Goal: Check status: Check status

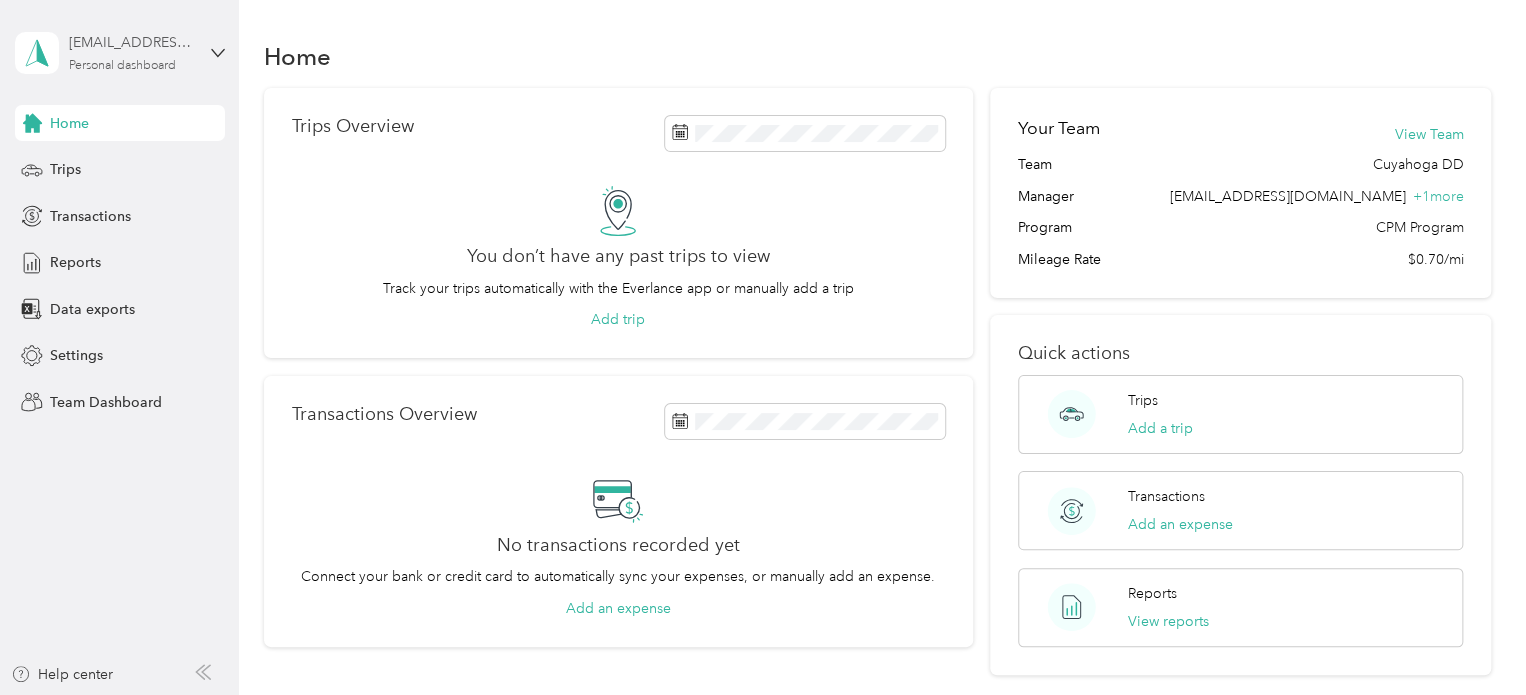
click at [92, 48] on div "[EMAIL_ADDRESS][DOMAIN_NAME]" at bounding box center [131, 42] width 125 height 21
click at [99, 159] on div "Team dashboard" at bounding box center [85, 164] width 107 height 21
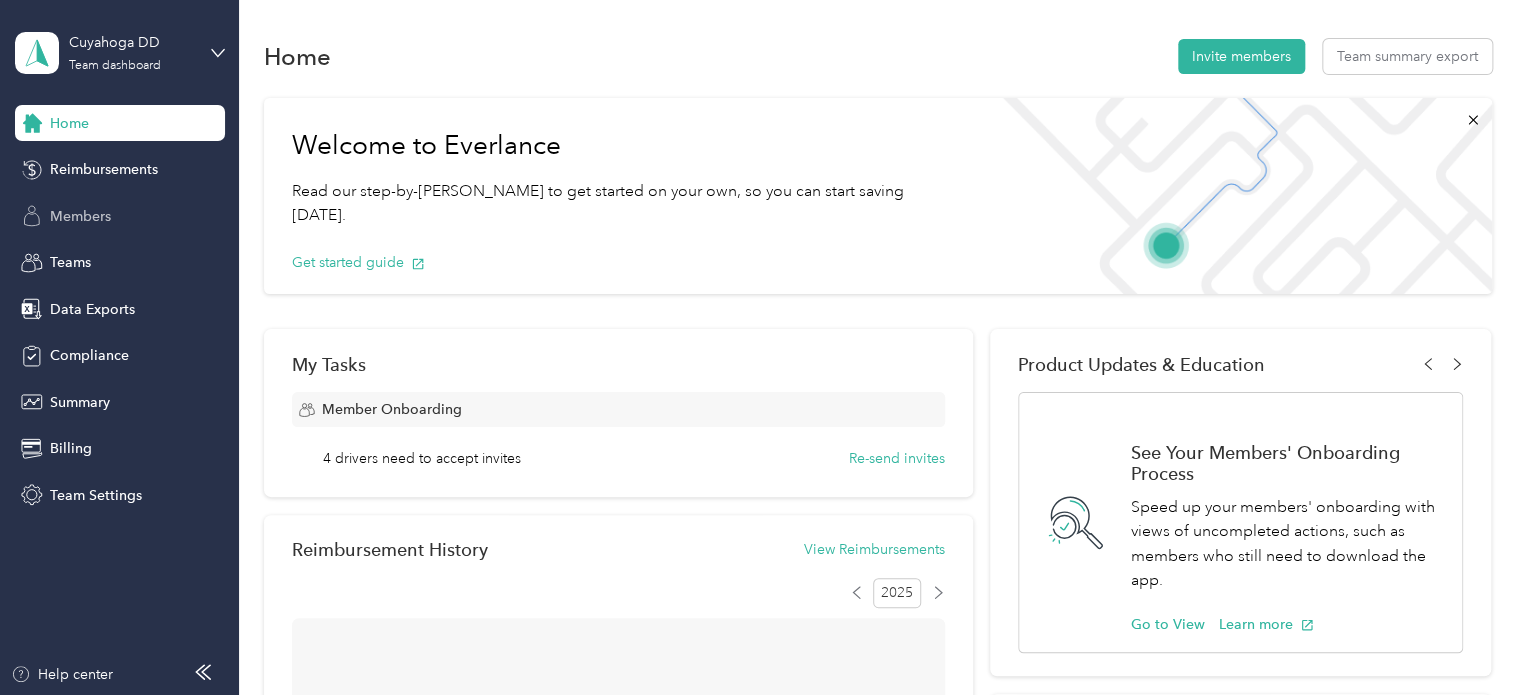
click at [86, 220] on span "Members" at bounding box center [80, 216] width 61 height 21
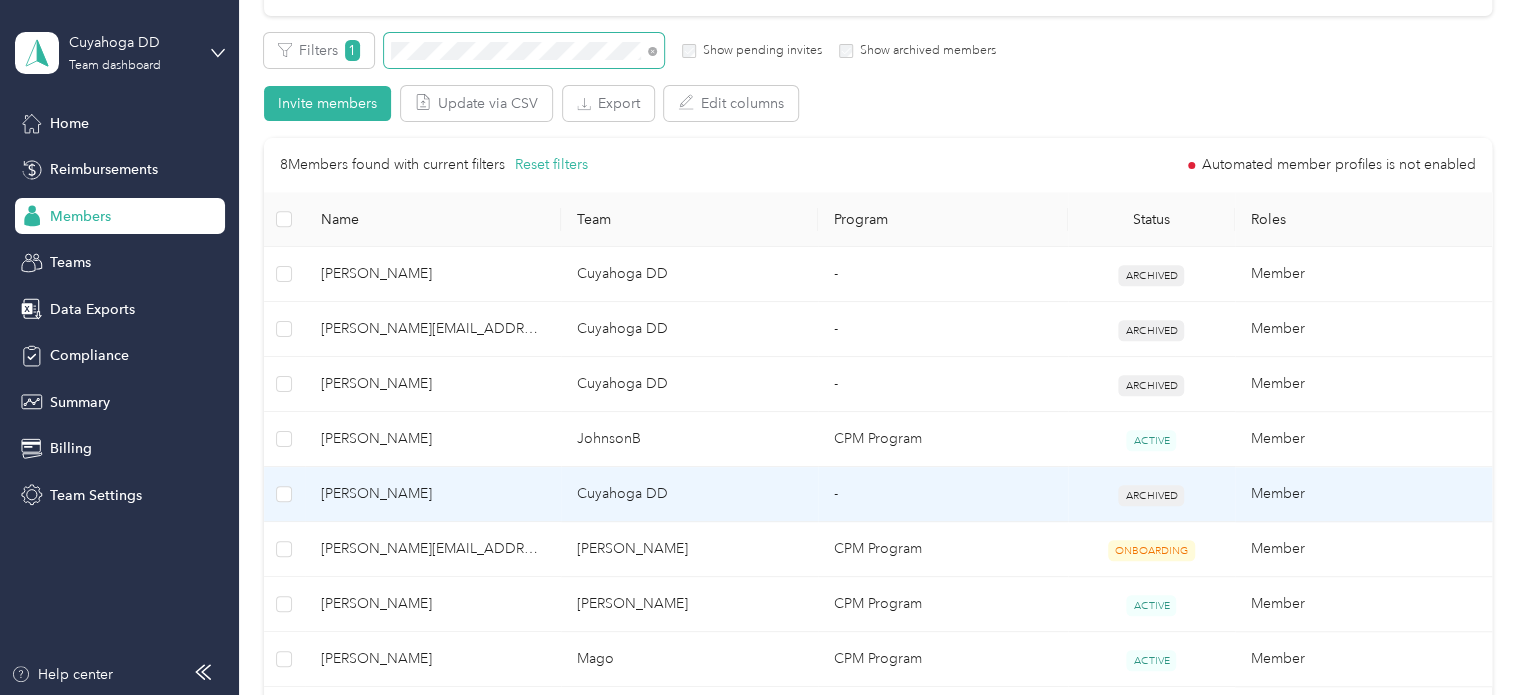
scroll to position [400, 0]
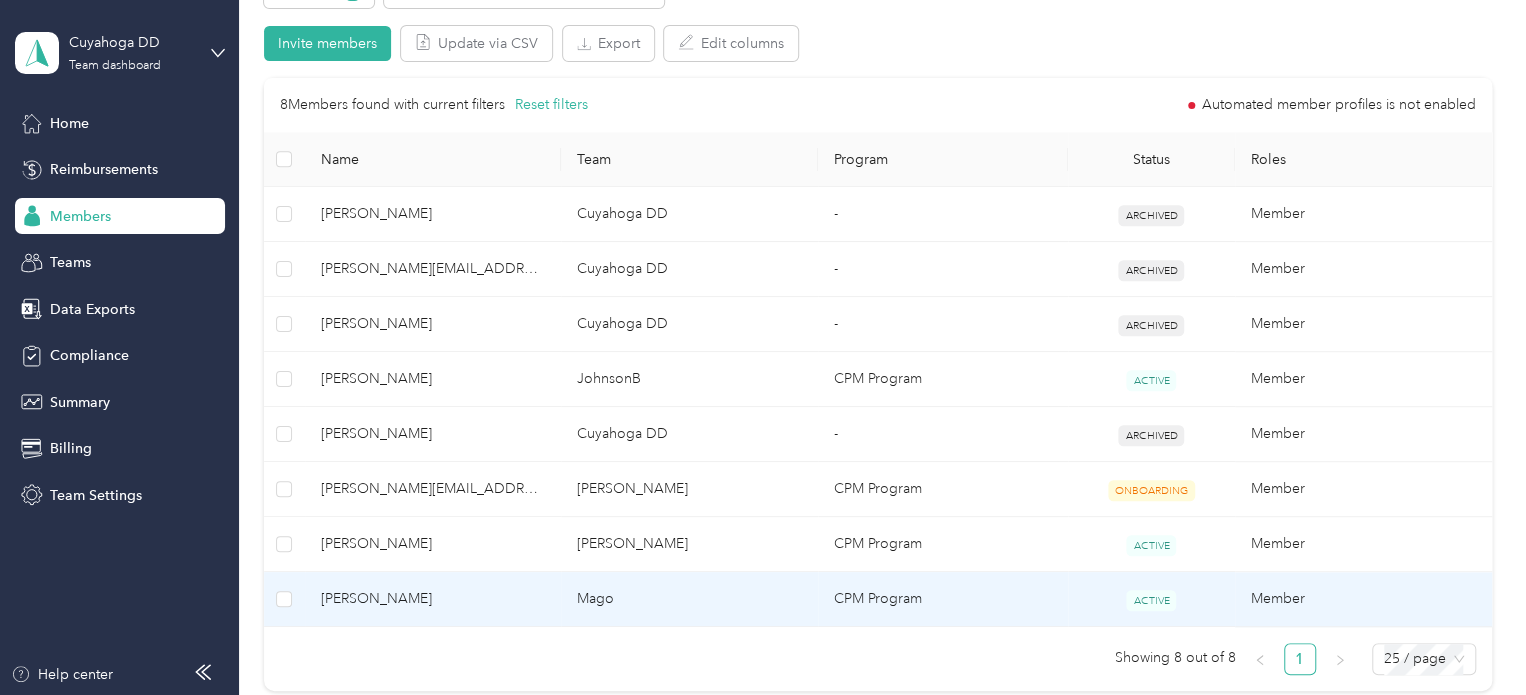
click at [680, 603] on td "Mago" at bounding box center [689, 599] width 257 height 55
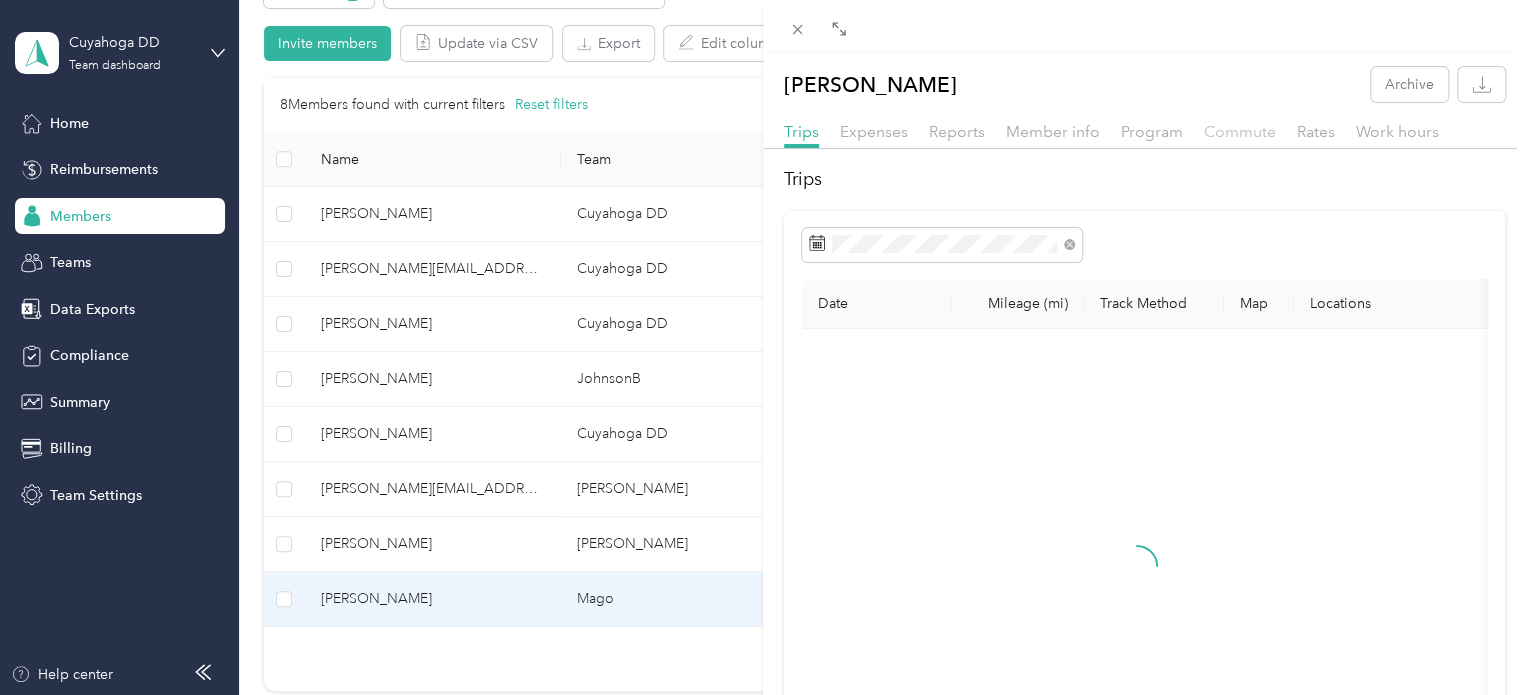
click at [1224, 139] on span "Commute" at bounding box center [1240, 131] width 72 height 19
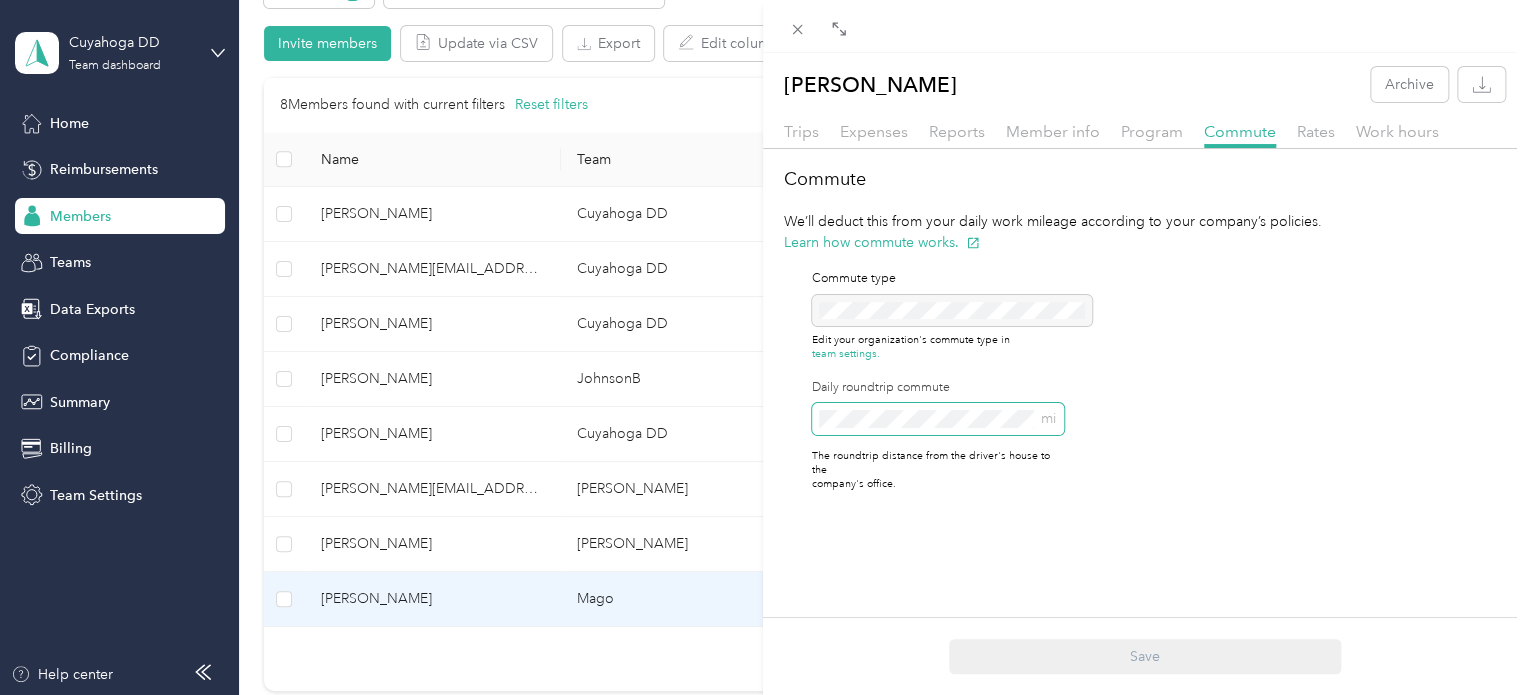
click at [764, 415] on div "Commute We’ll deduct this from your daily work mileage according to your compan…" at bounding box center [1144, 337] width 763 height 342
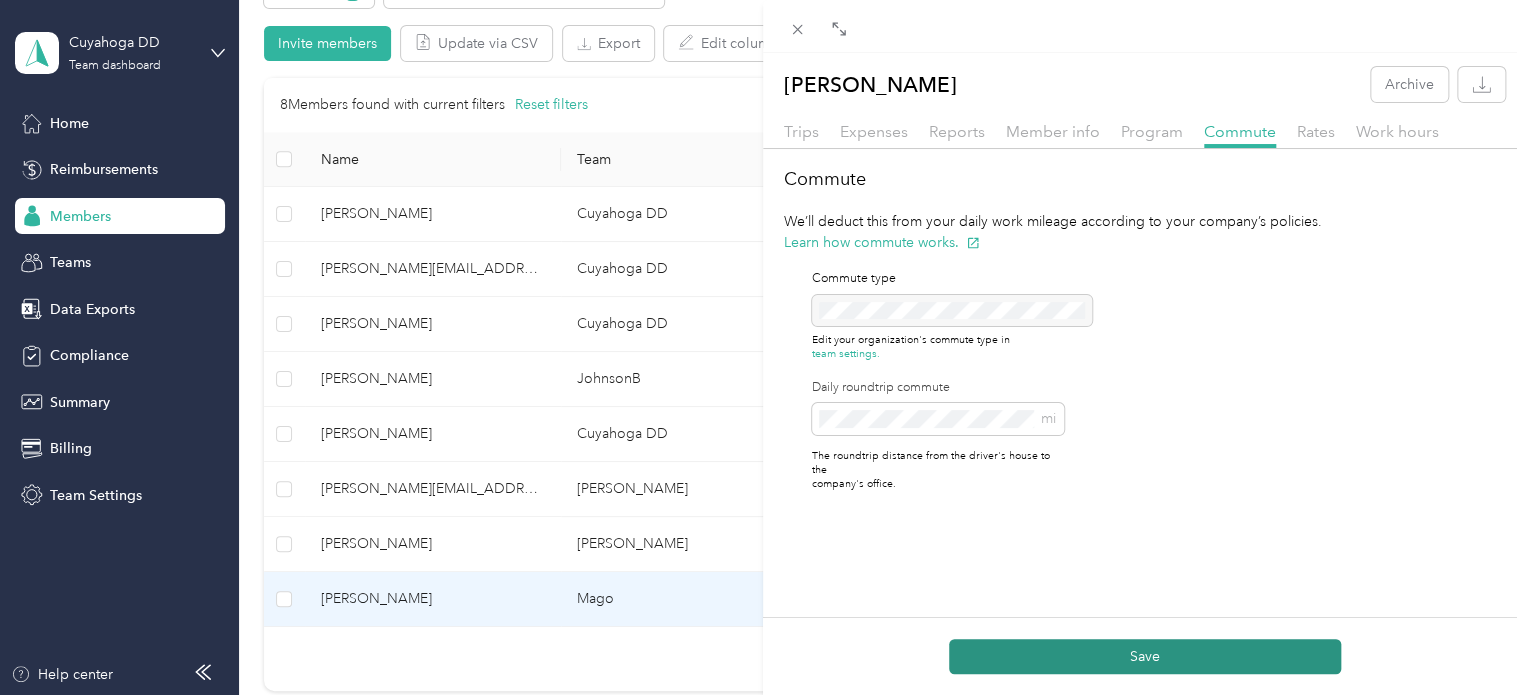
click at [1171, 647] on button "Save" at bounding box center [1145, 656] width 392 height 35
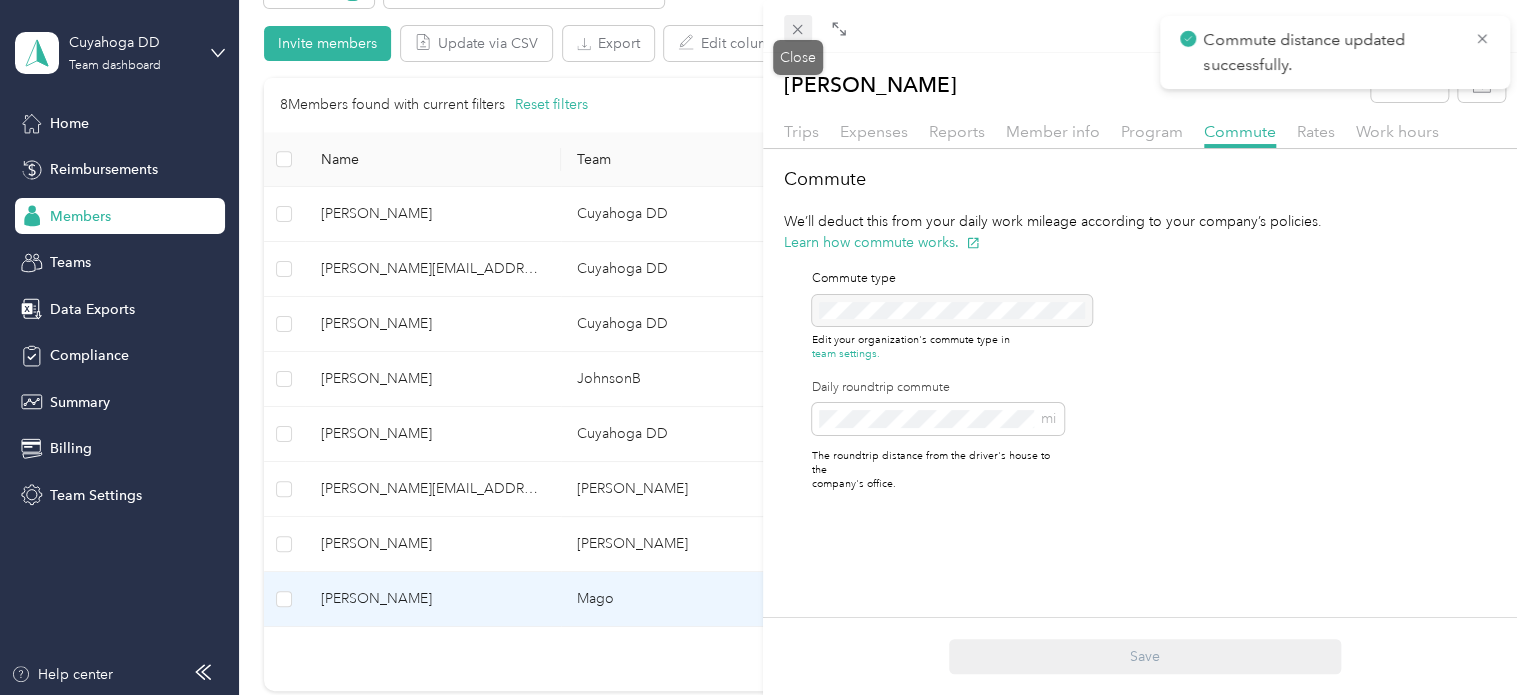
click at [799, 27] on icon at bounding box center [798, 30] width 10 height 10
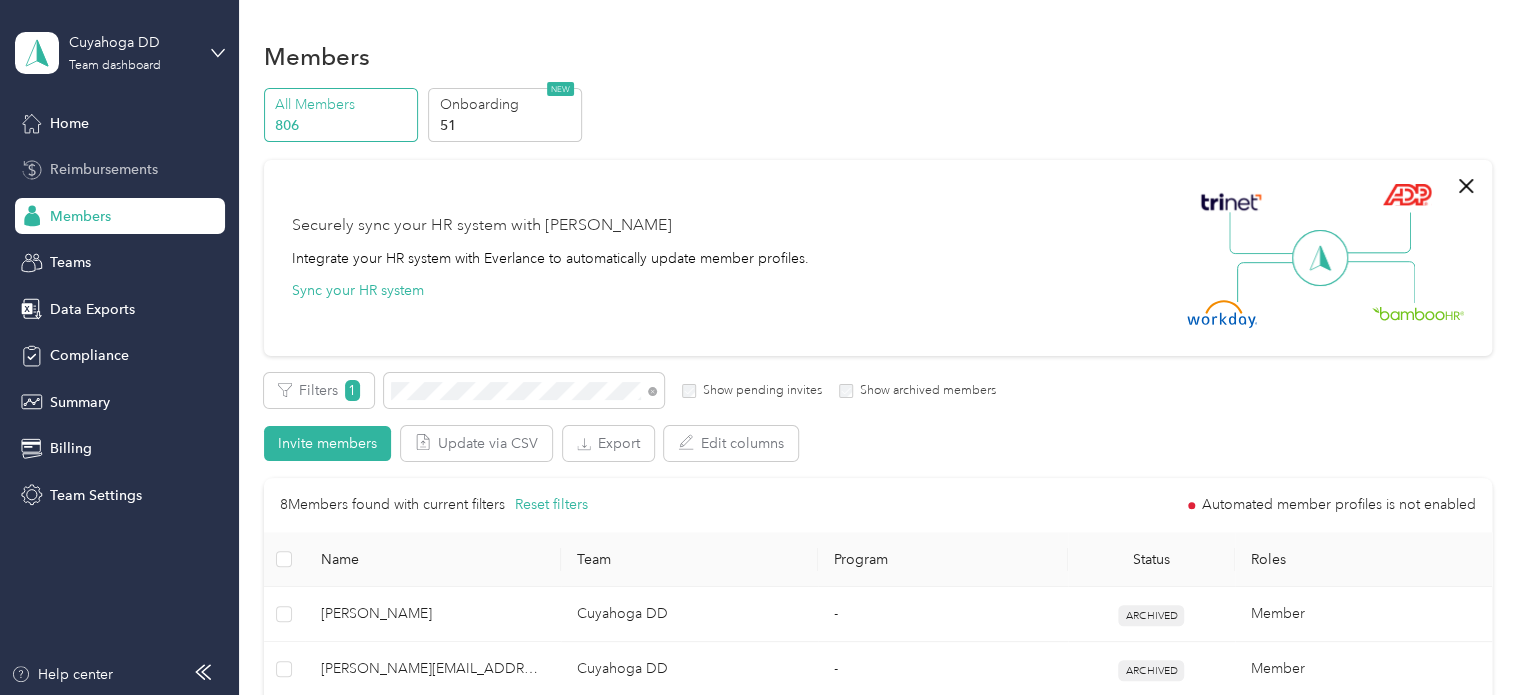
click at [147, 157] on div "Reimbursements" at bounding box center [120, 170] width 210 height 36
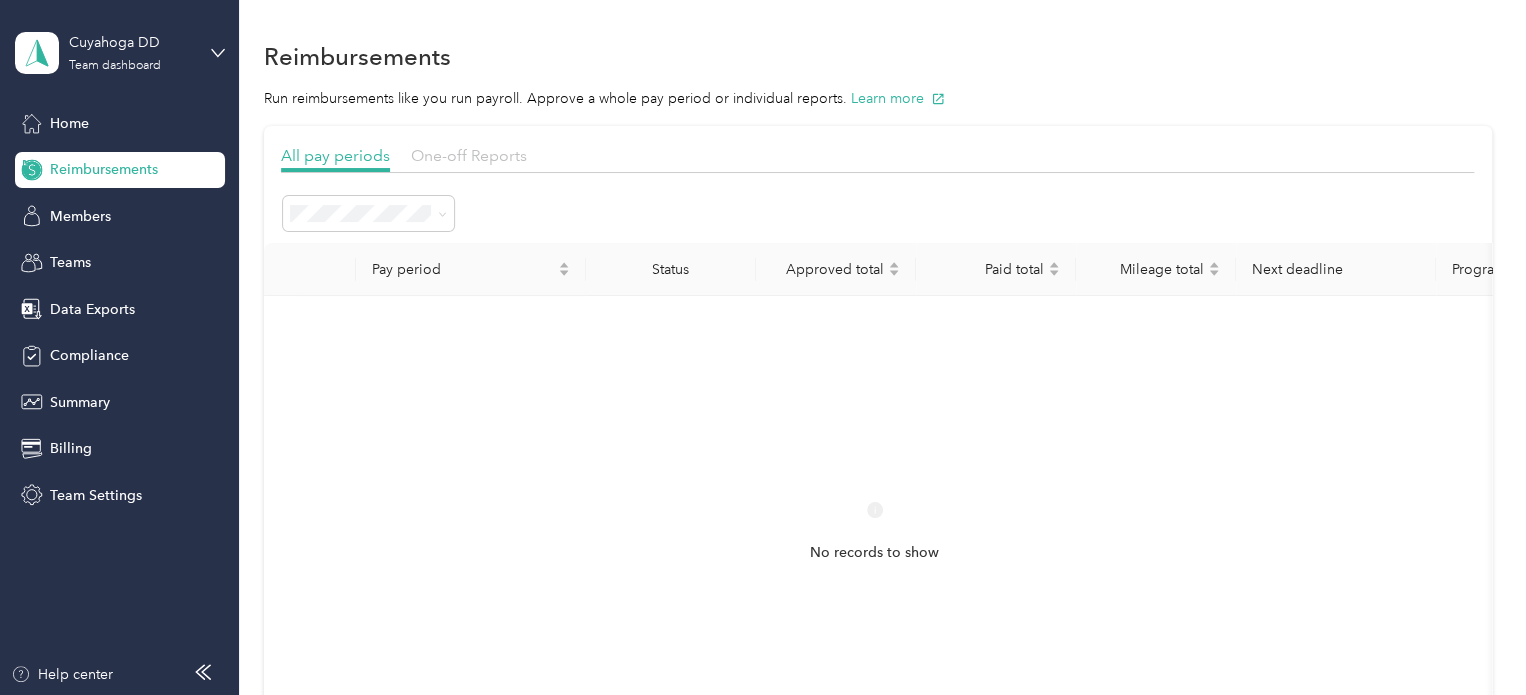
click at [451, 153] on span "One-off Reports" at bounding box center [469, 155] width 116 height 19
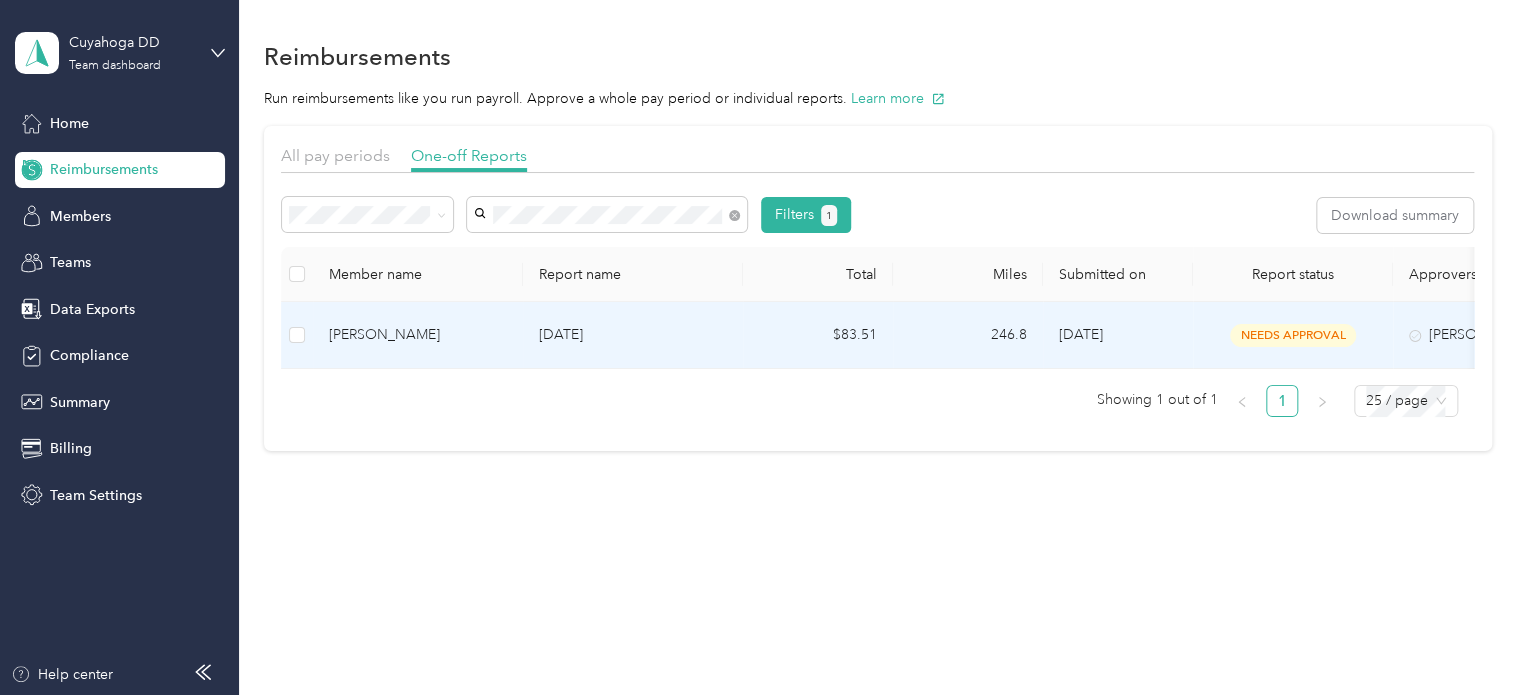
click at [420, 333] on div "[PERSON_NAME]" at bounding box center [418, 335] width 178 height 22
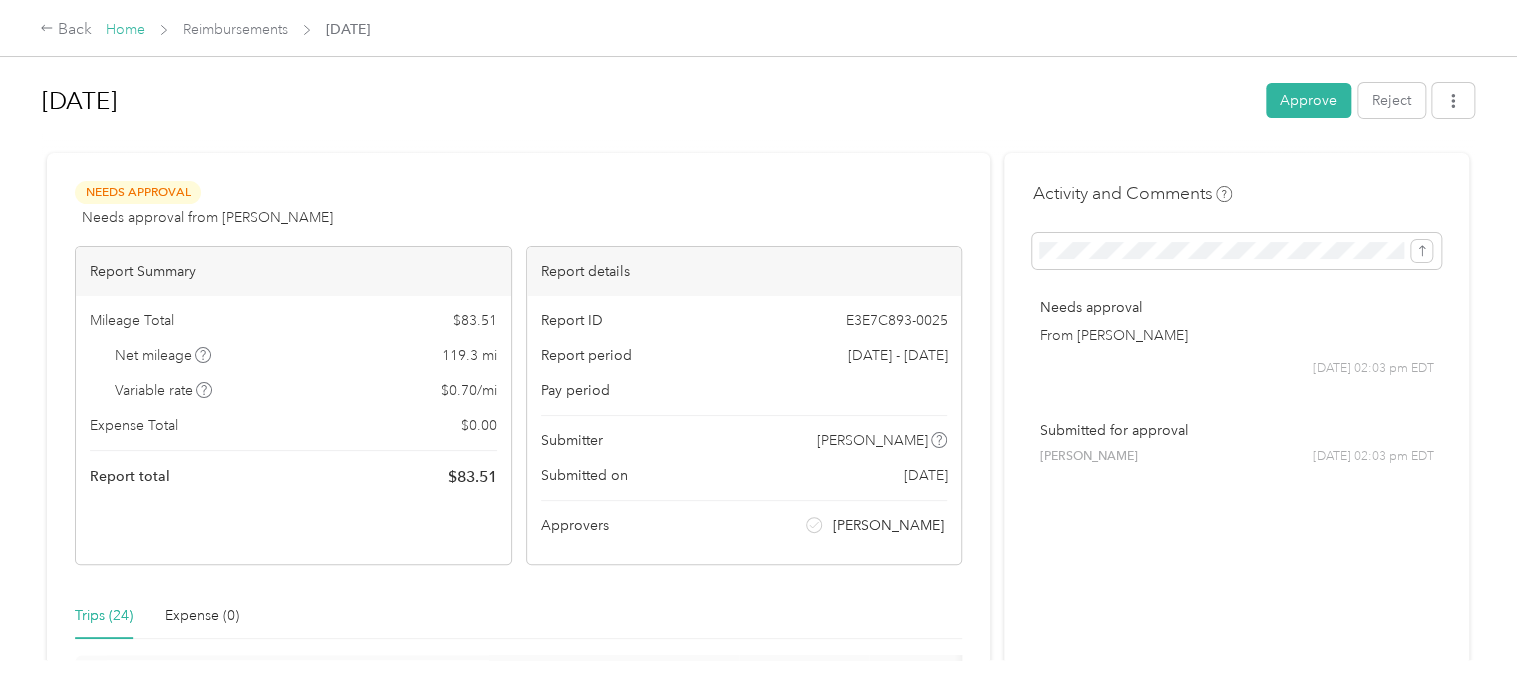
click at [119, 29] on link "Home" at bounding box center [125, 29] width 39 height 17
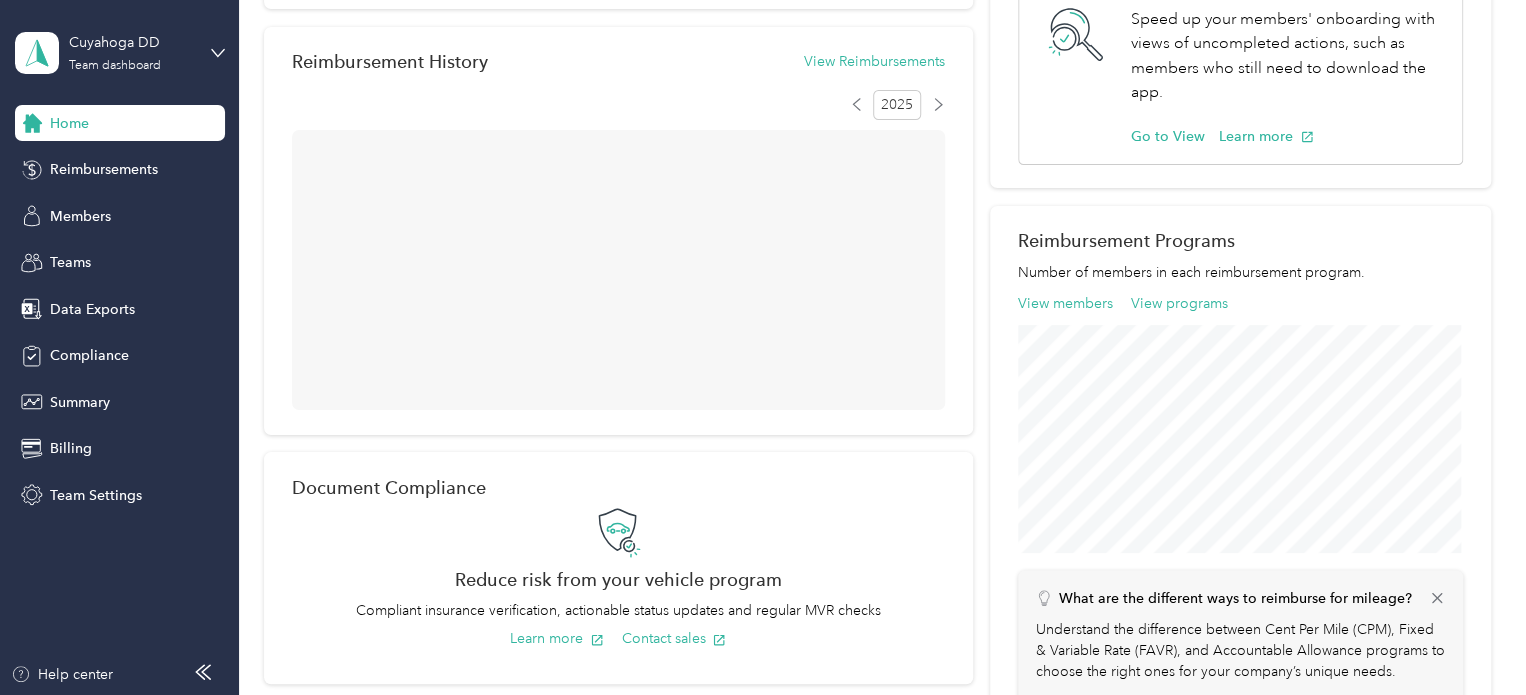
scroll to position [500, 0]
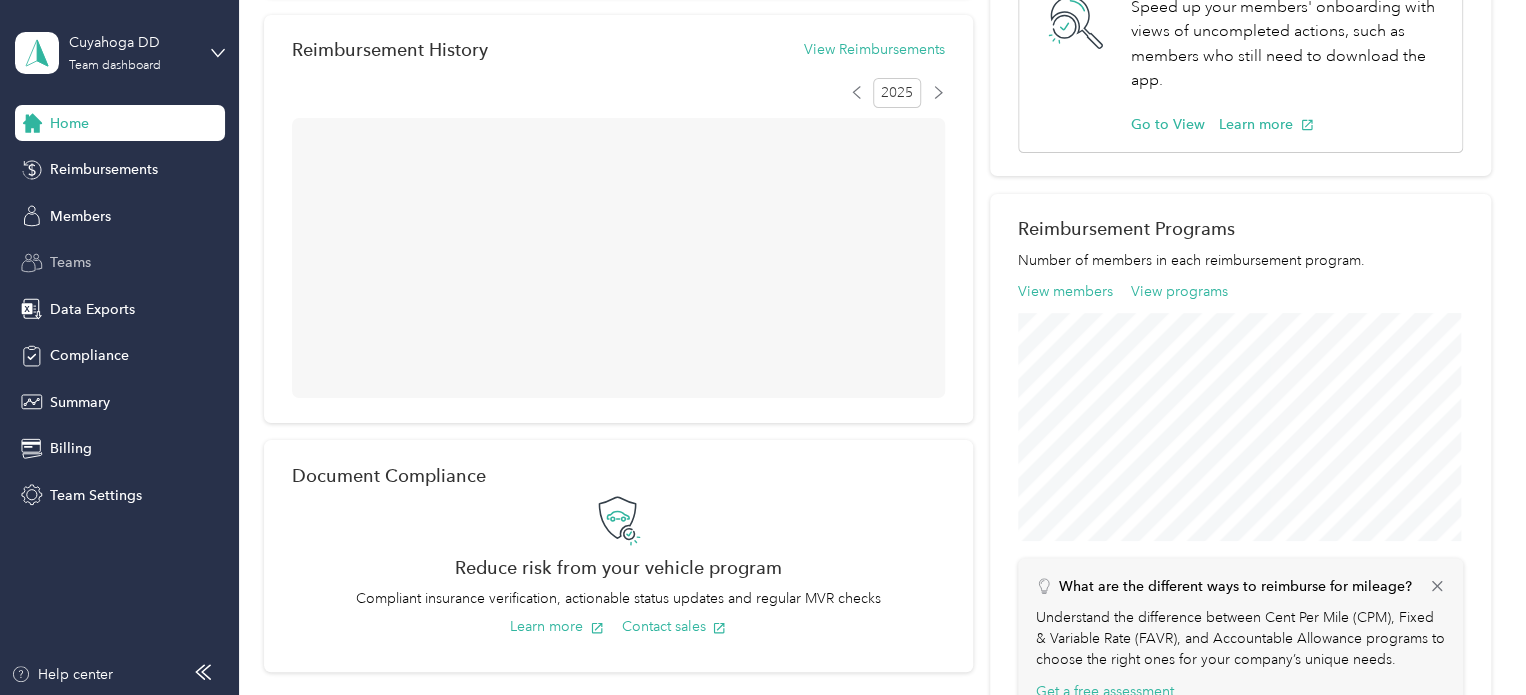
click at [81, 256] on span "Teams" at bounding box center [70, 262] width 41 height 21
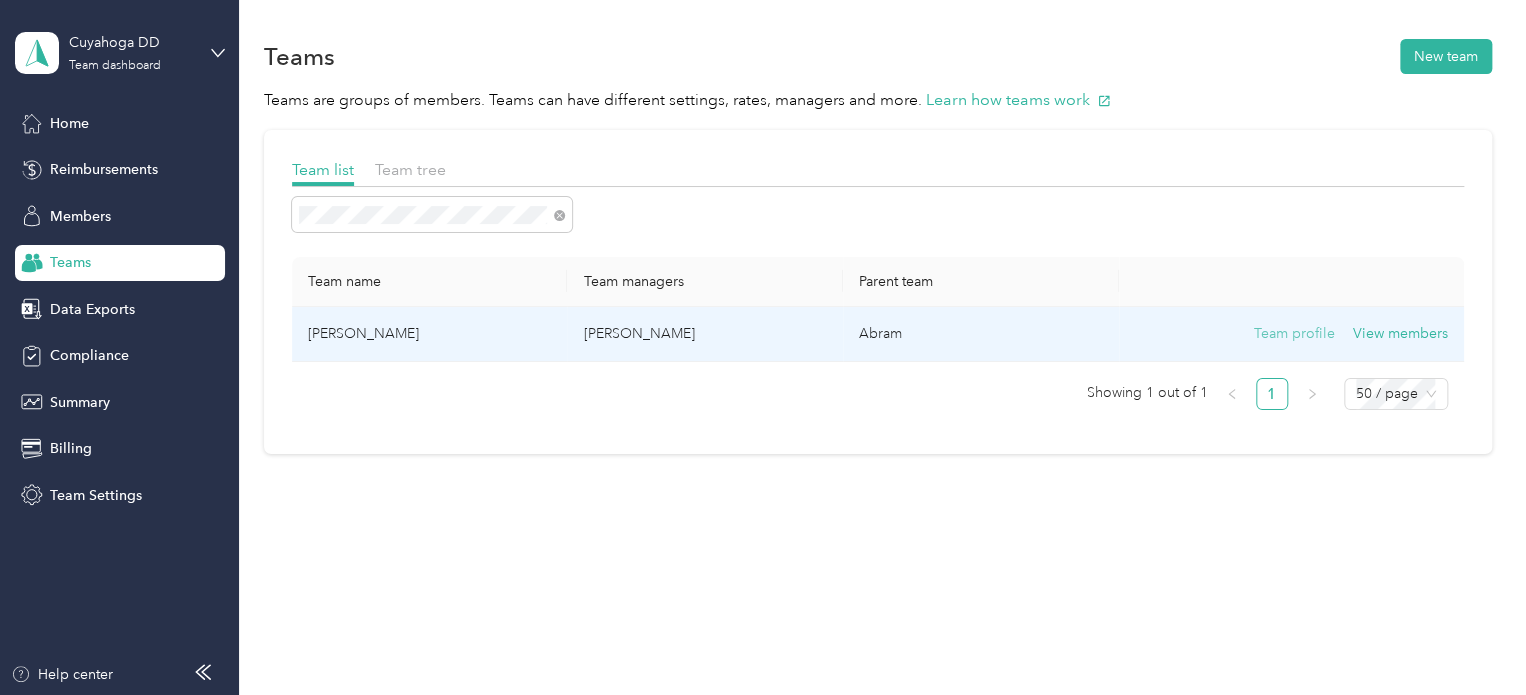
click at [1280, 337] on button "Team profile" at bounding box center [1294, 334] width 81 height 22
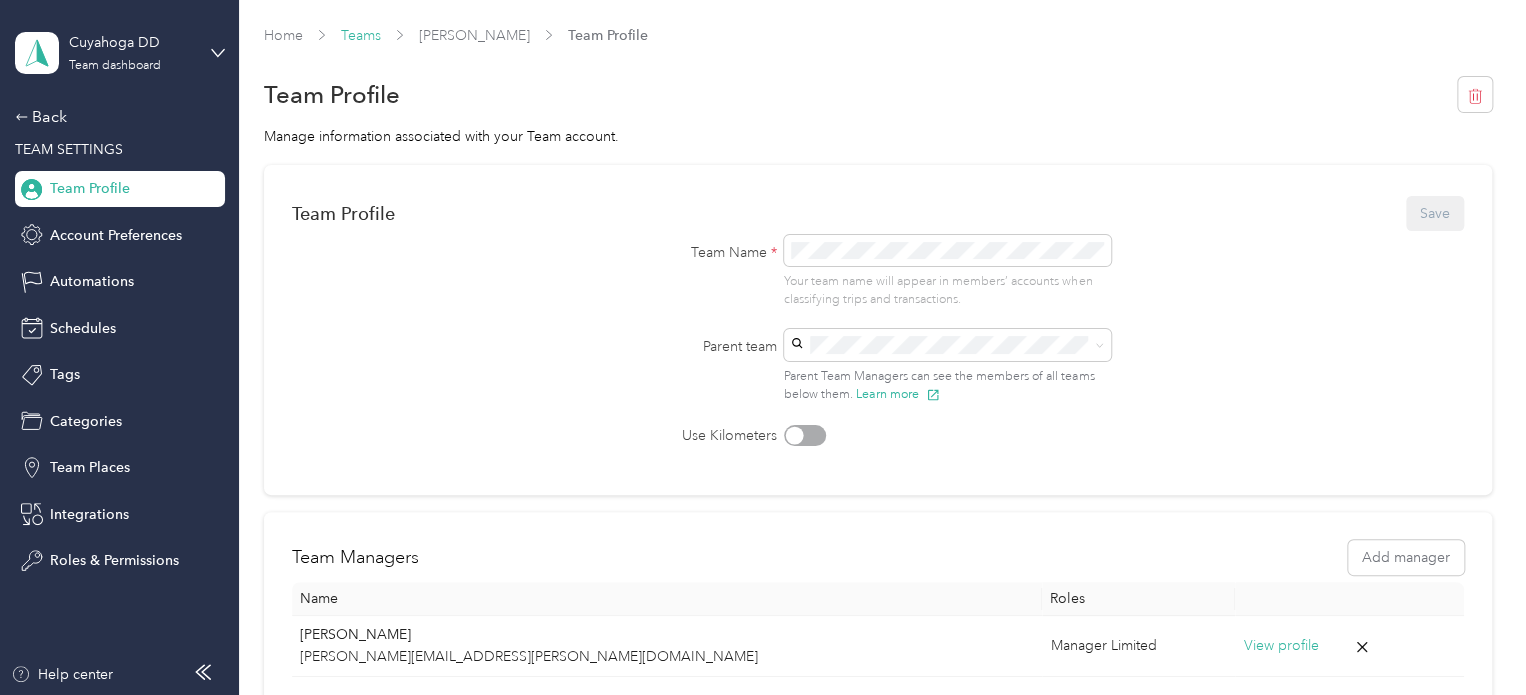
click at [372, 31] on link "Teams" at bounding box center [361, 35] width 40 height 17
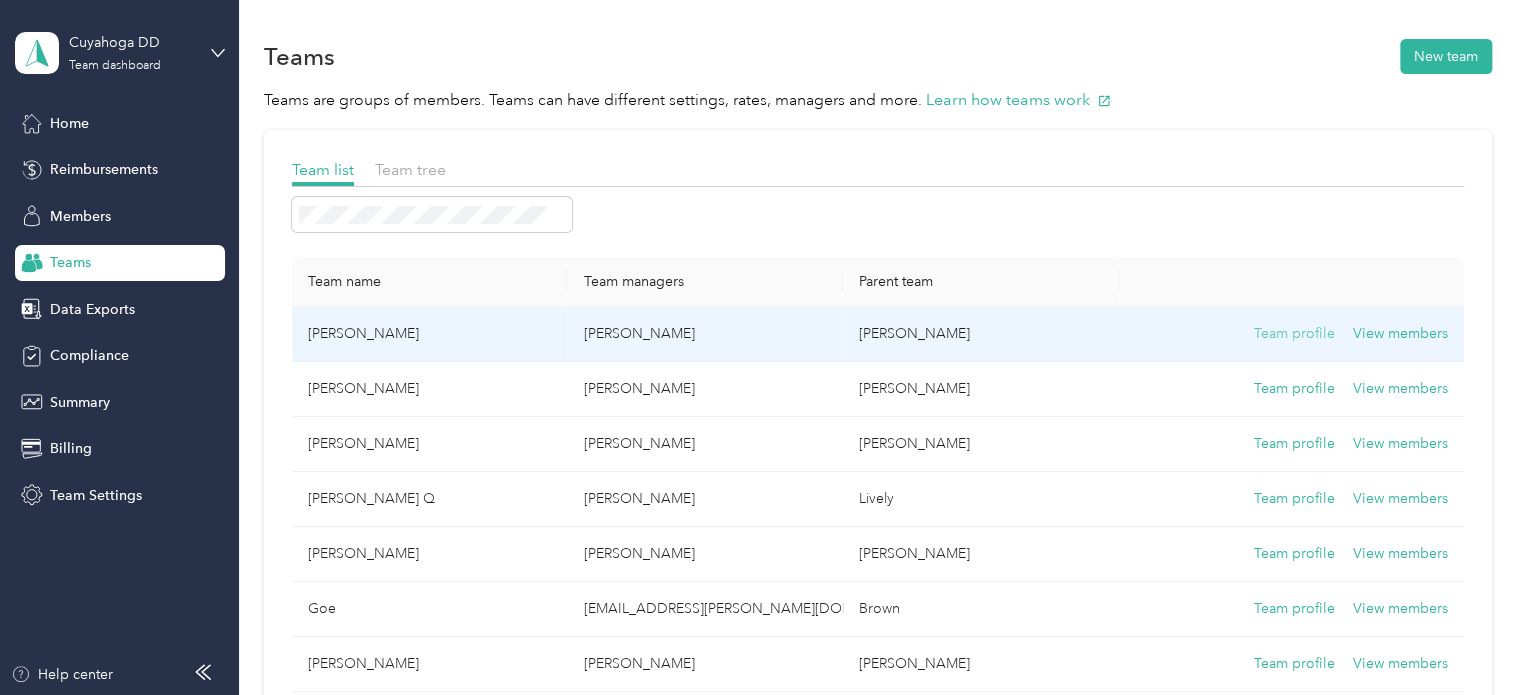
click at [1281, 335] on button "Team profile" at bounding box center [1294, 334] width 81 height 22
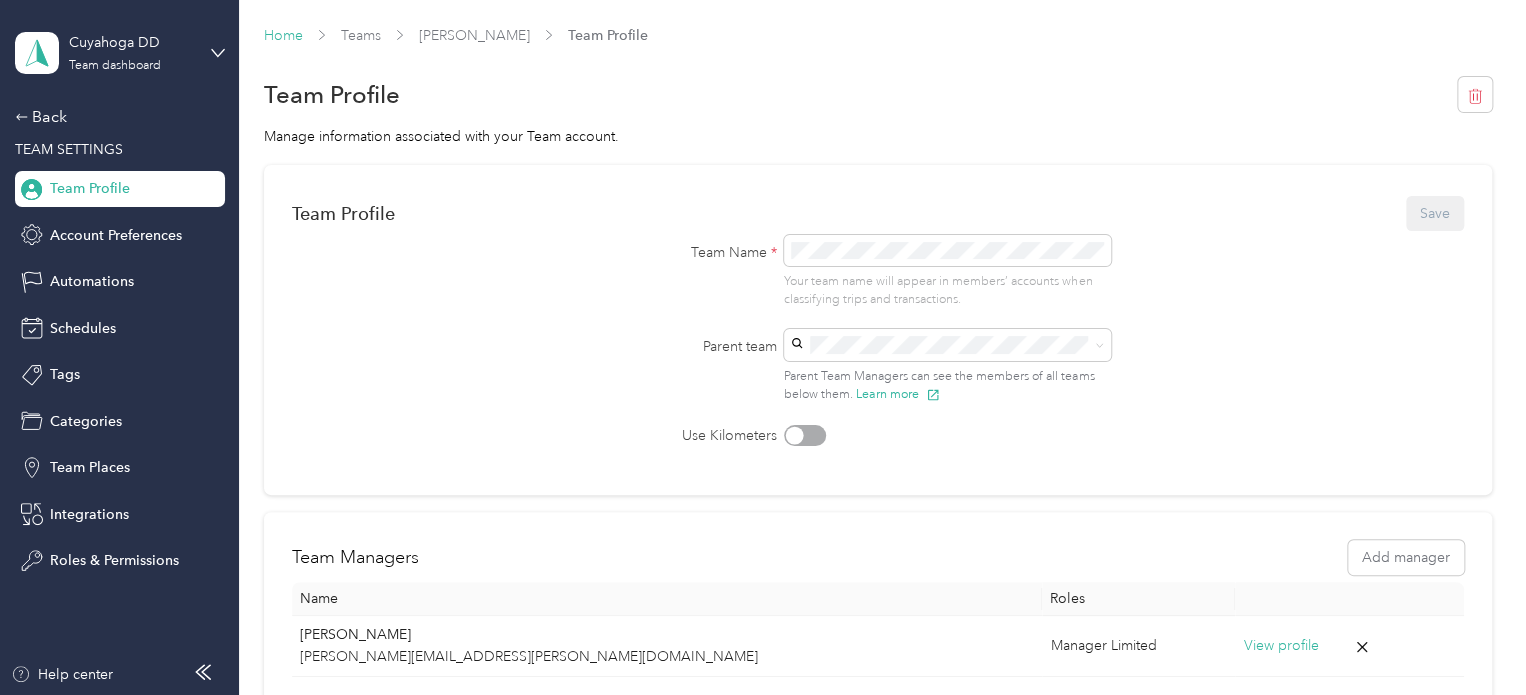
click at [292, 37] on link "Home" at bounding box center [283, 35] width 39 height 17
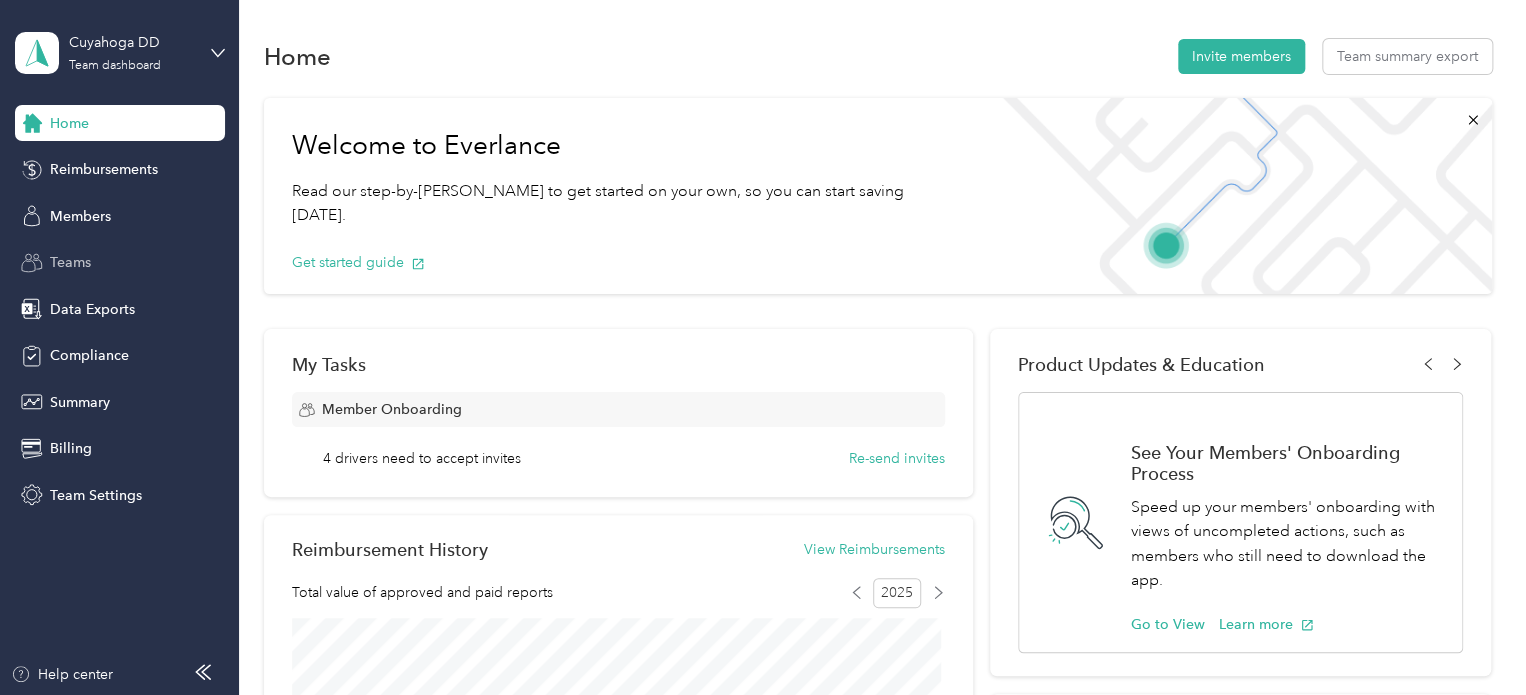
click at [88, 260] on span "Teams" at bounding box center [70, 262] width 41 height 21
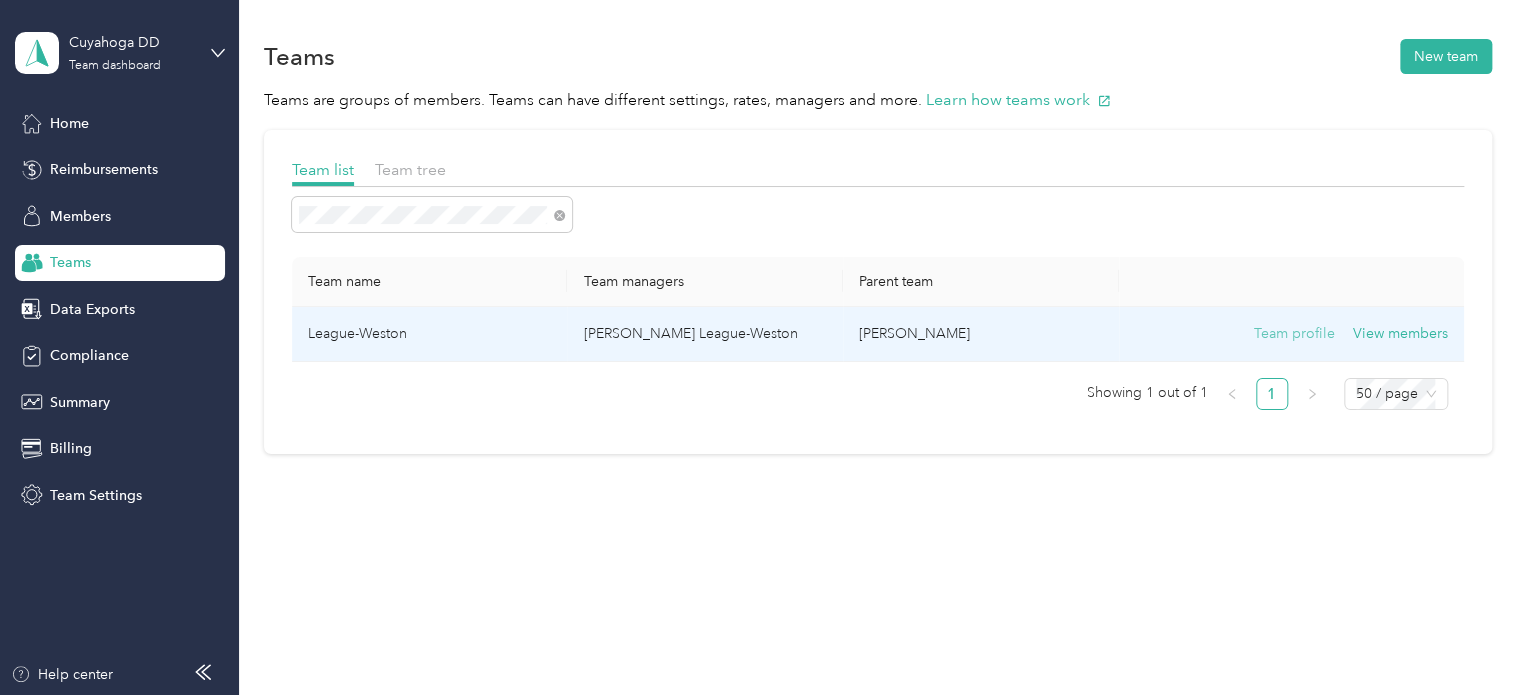
click at [1320, 333] on button "Team profile" at bounding box center [1294, 334] width 81 height 22
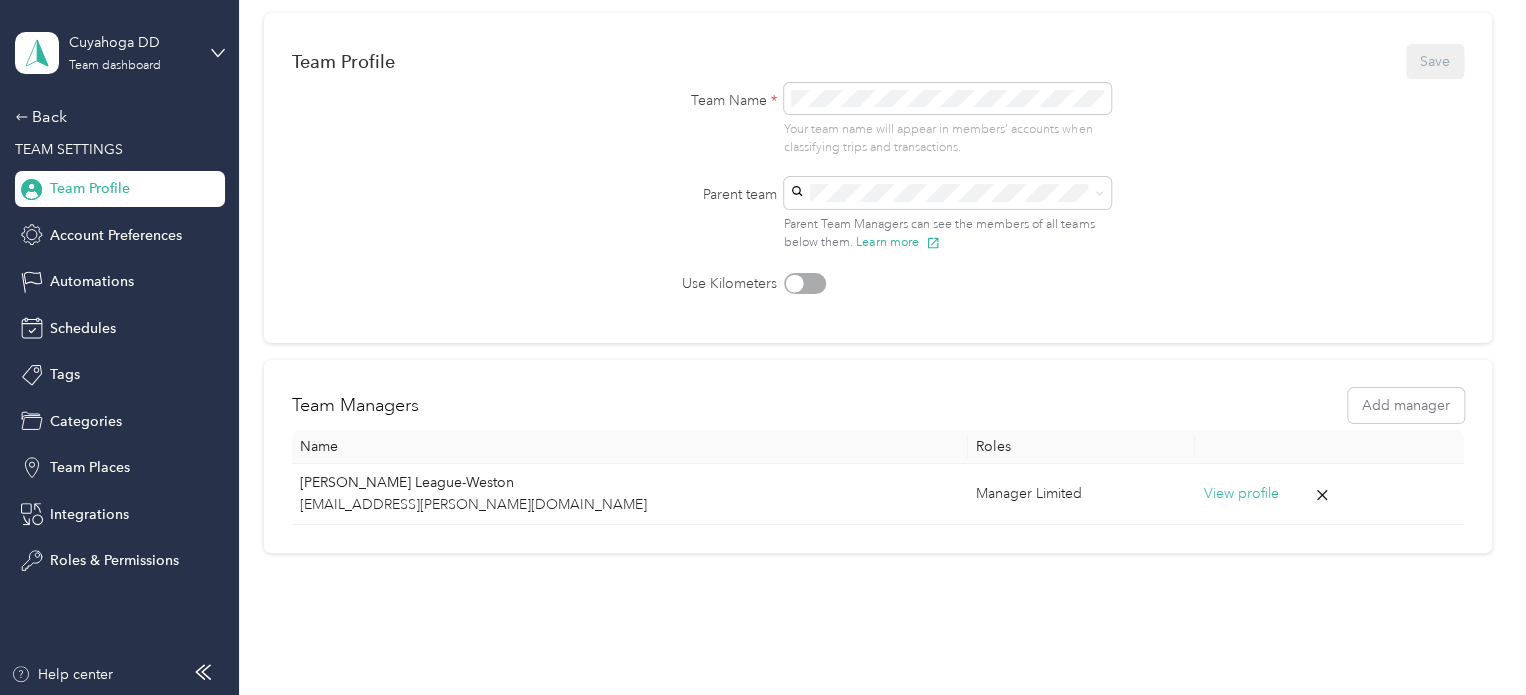
scroll to position [200, 0]
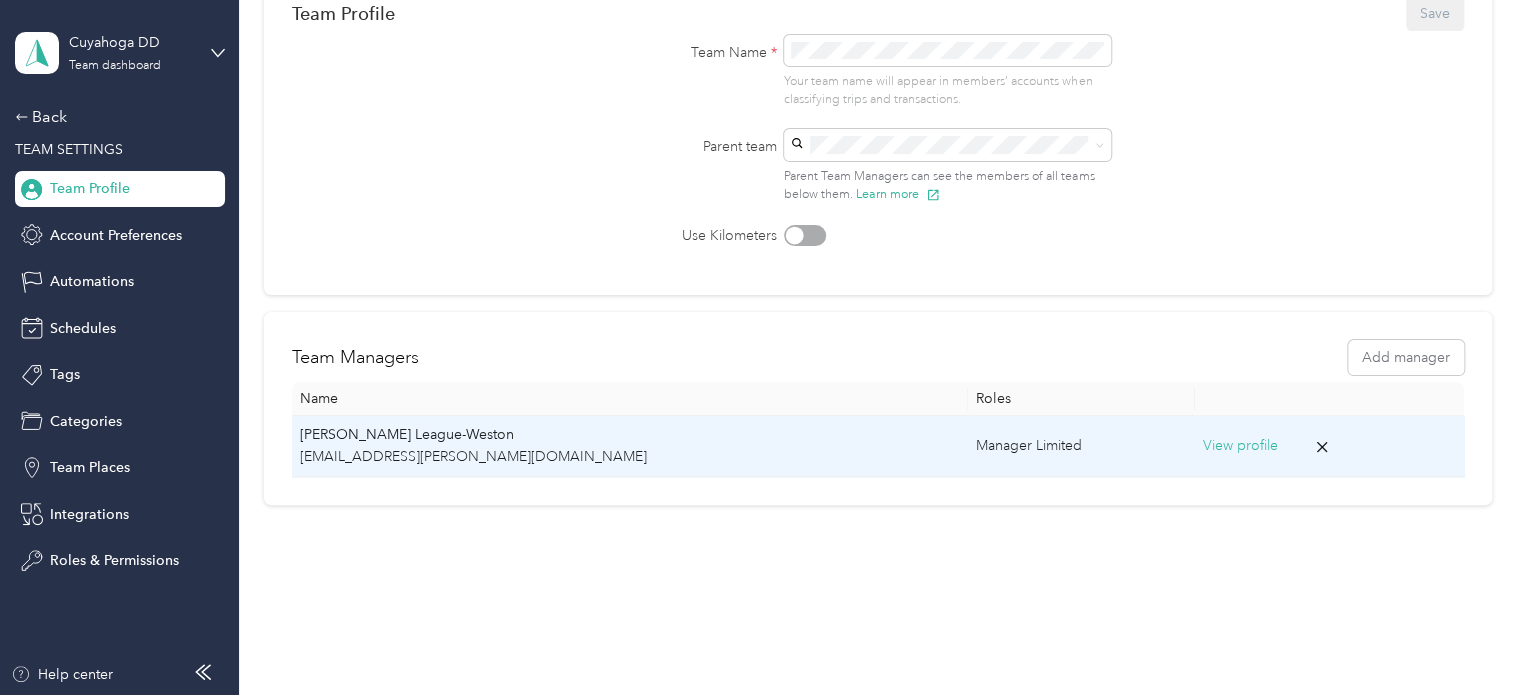
click at [1205, 437] on button "View profile" at bounding box center [1240, 446] width 75 height 22
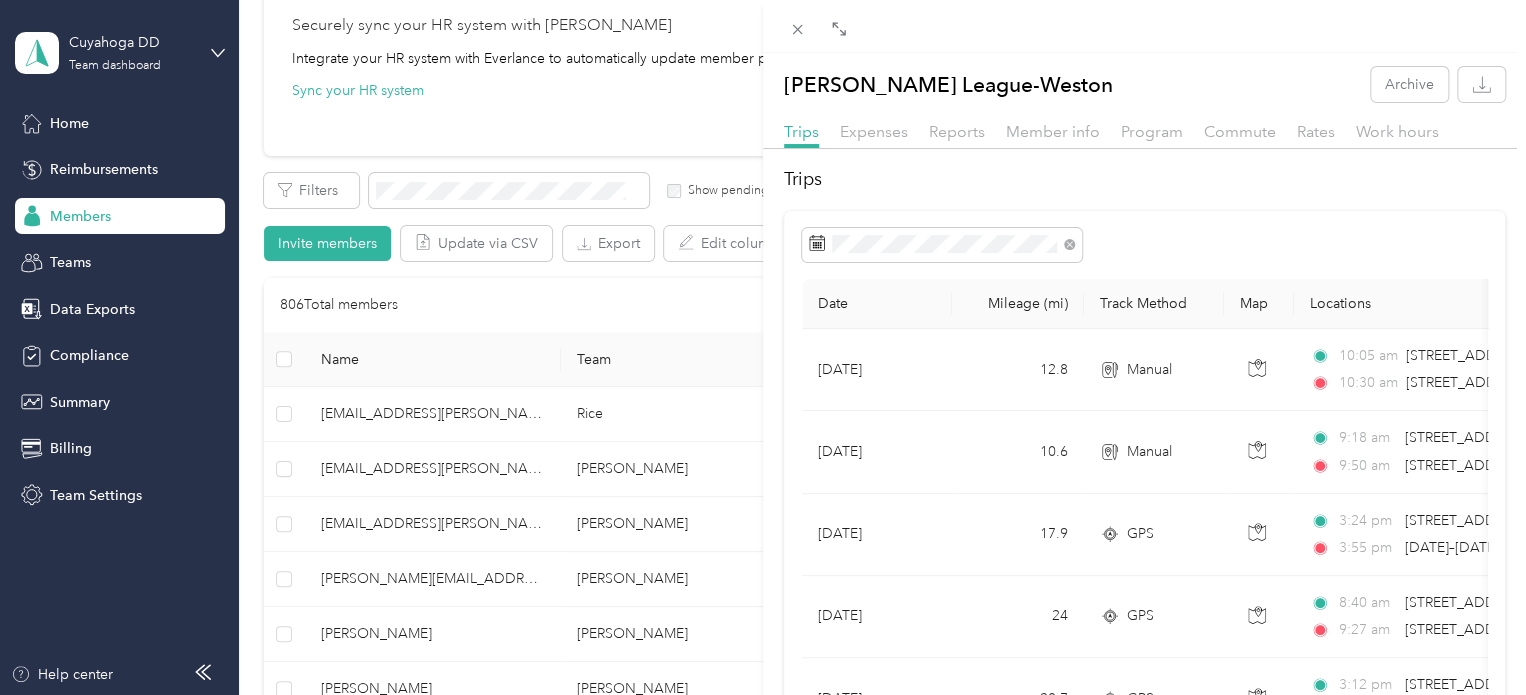
drag, startPoint x: 1261, startPoint y: 147, endPoint x: 1248, endPoint y: 130, distance: 21.4
click at [1261, 147] on div "Trips Expenses Reports Member info Program Commute Rates Work hours" at bounding box center [1144, 134] width 763 height 29
click at [1248, 130] on span "Commute" at bounding box center [1240, 131] width 72 height 19
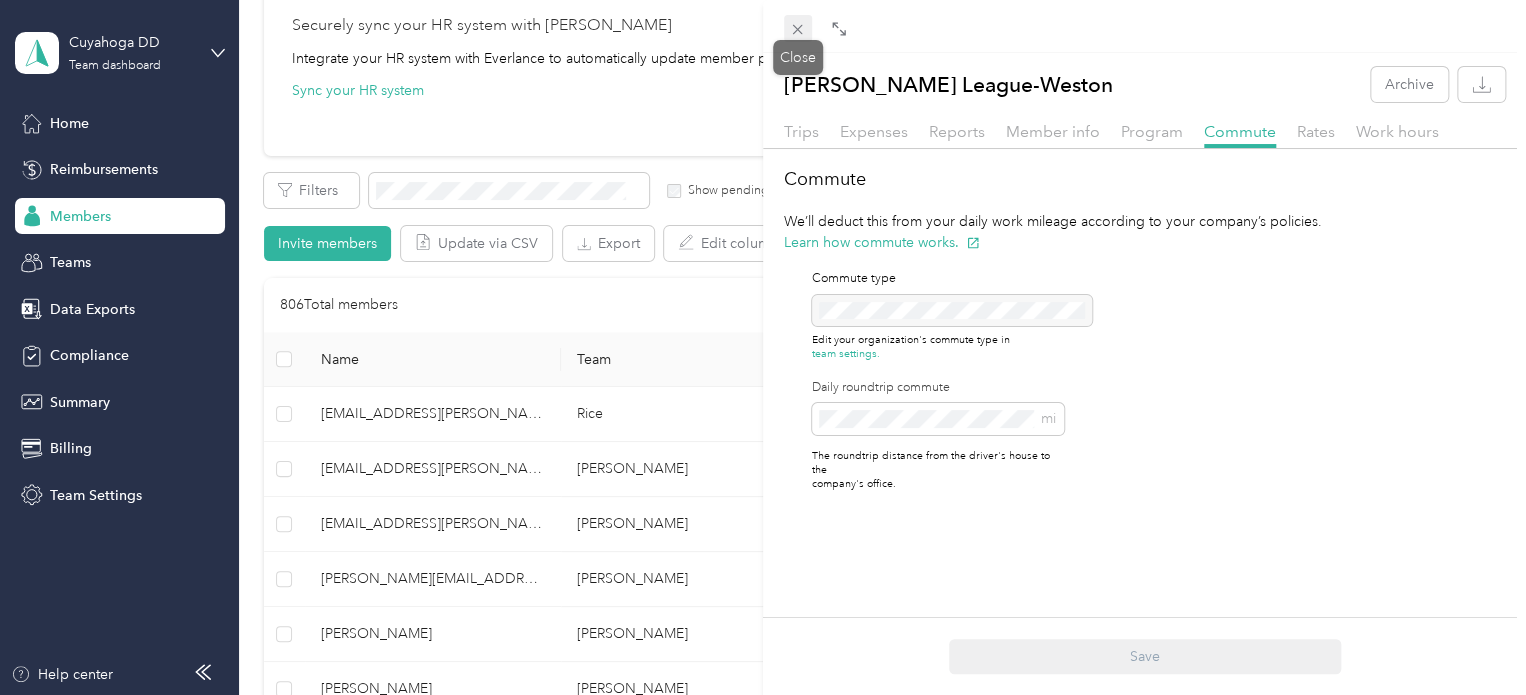
click at [792, 29] on icon at bounding box center [797, 29] width 17 height 17
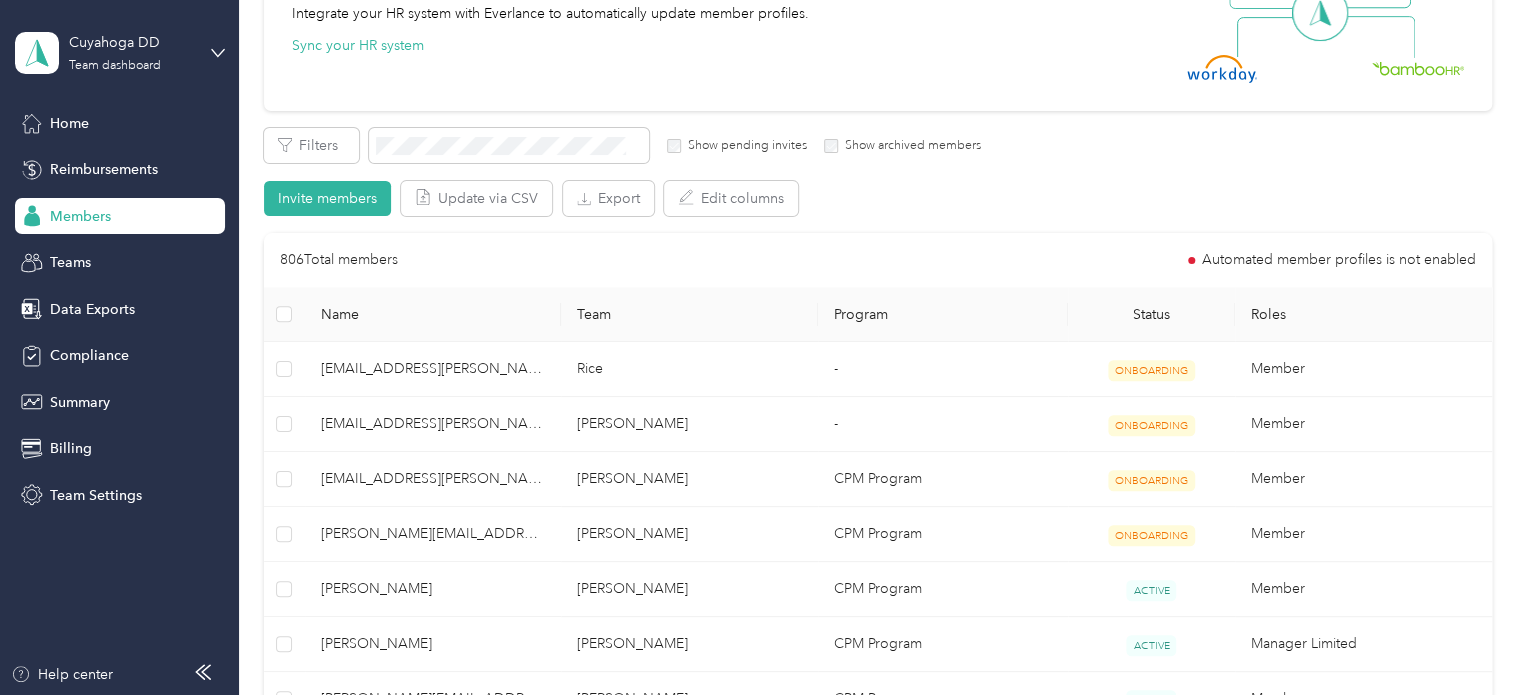
scroll to position [100, 0]
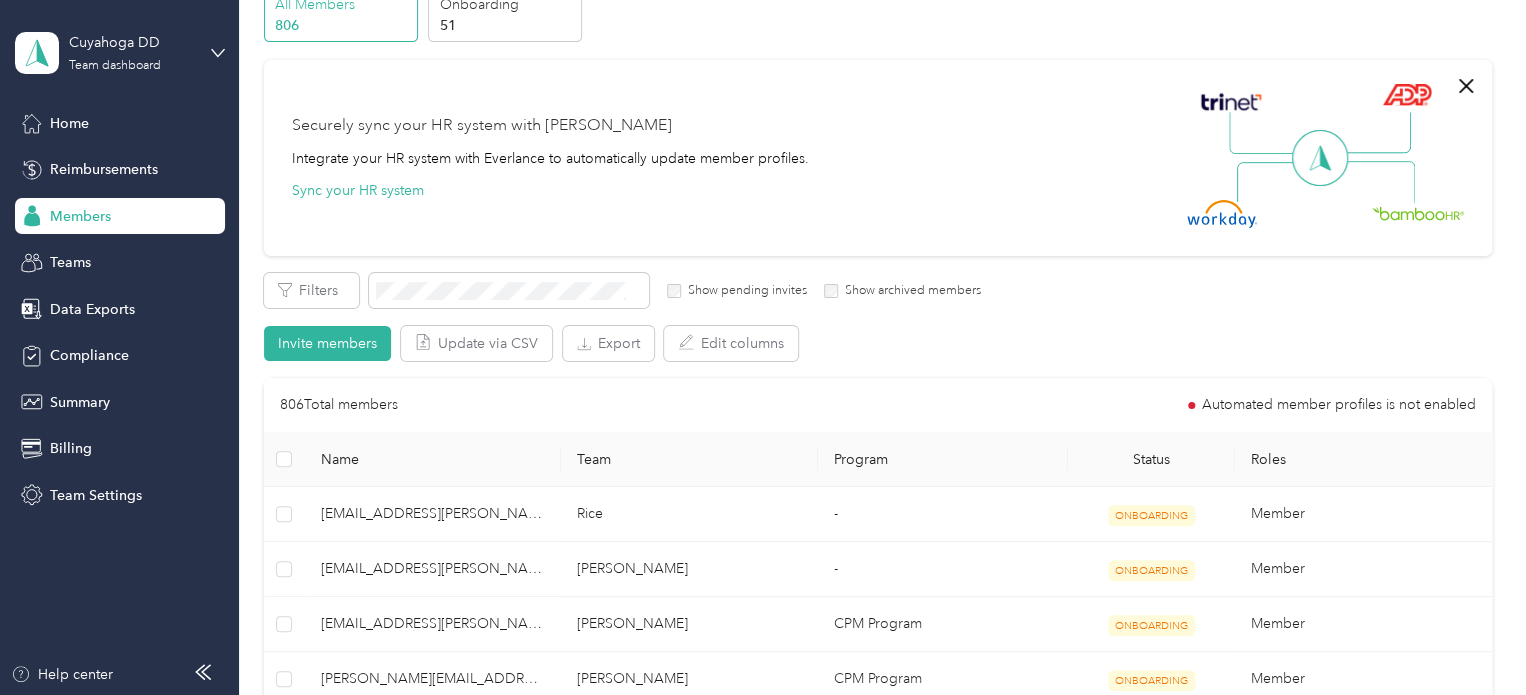
click at [980, 95] on div "Securely sync your HR system with Everlance Integrate your HR system with Everl…" at bounding box center [869, 158] width 1154 height 140
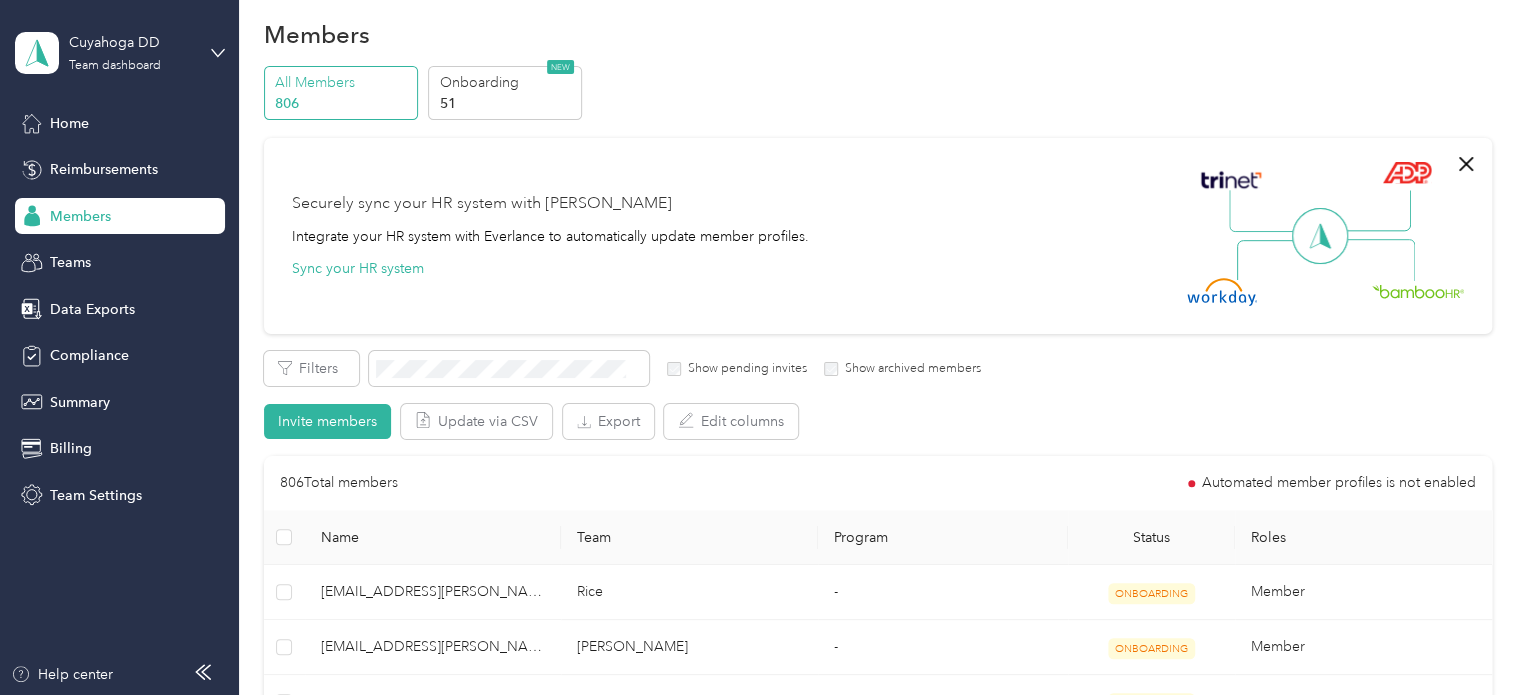
scroll to position [0, 0]
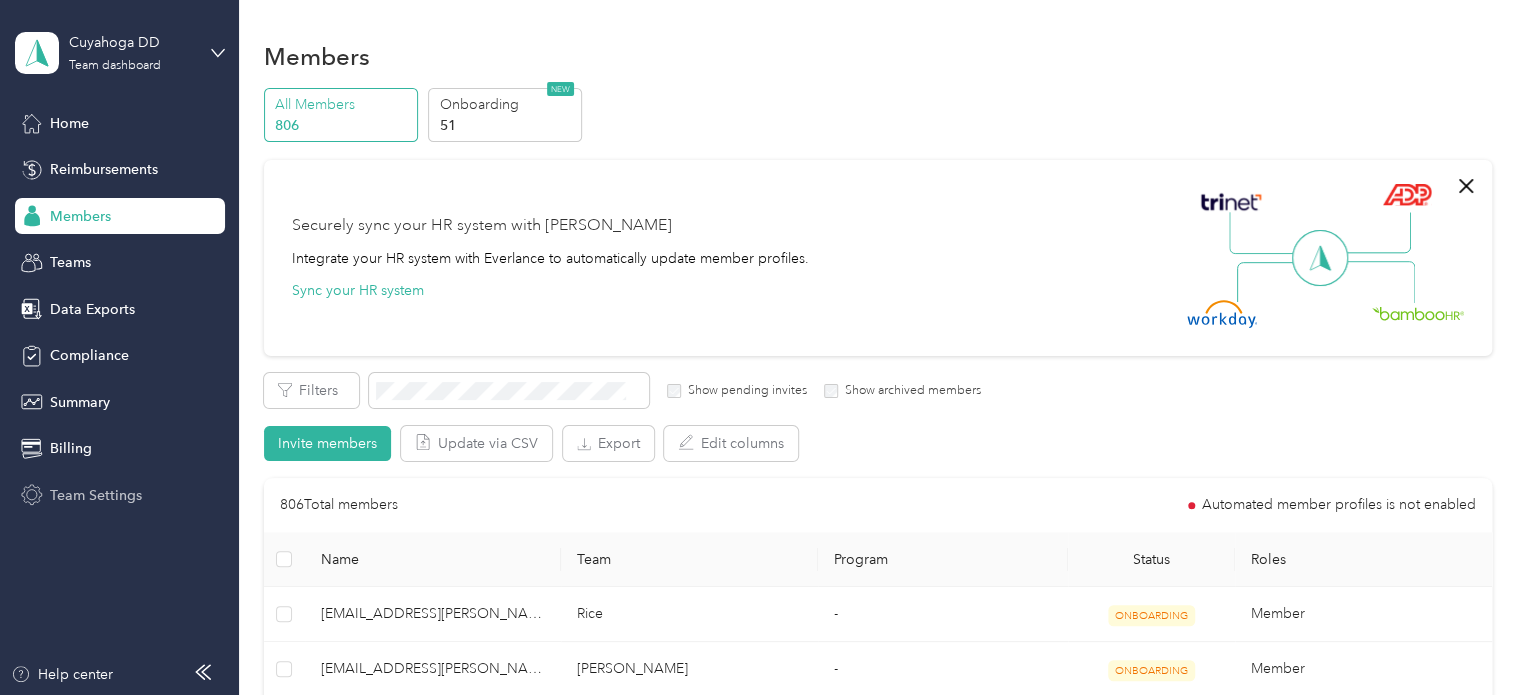
click at [87, 493] on span "Team Settings" at bounding box center [96, 495] width 92 height 21
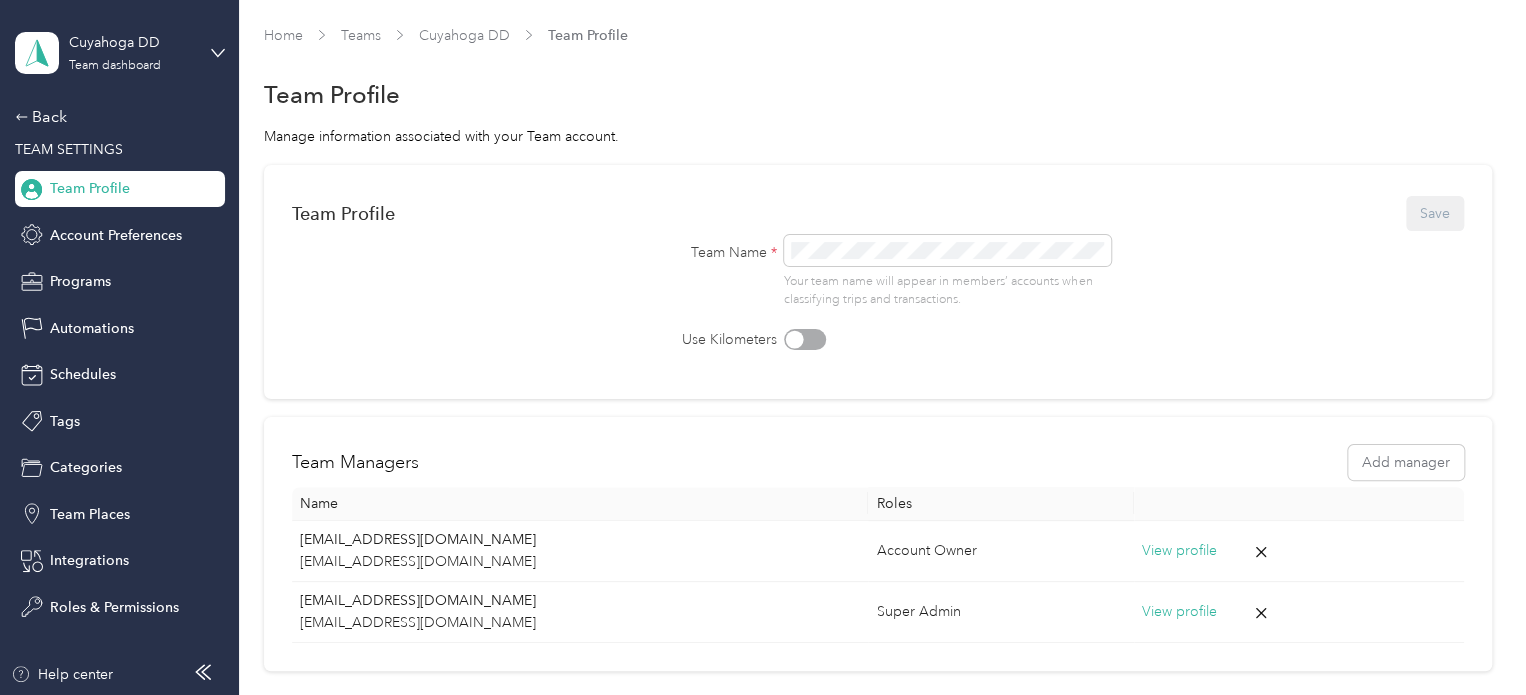
click at [1167, 317] on form "Team Profile Save Team Name * Your team name will appear in members’ accounts w…" at bounding box center [878, 272] width 1172 height 158
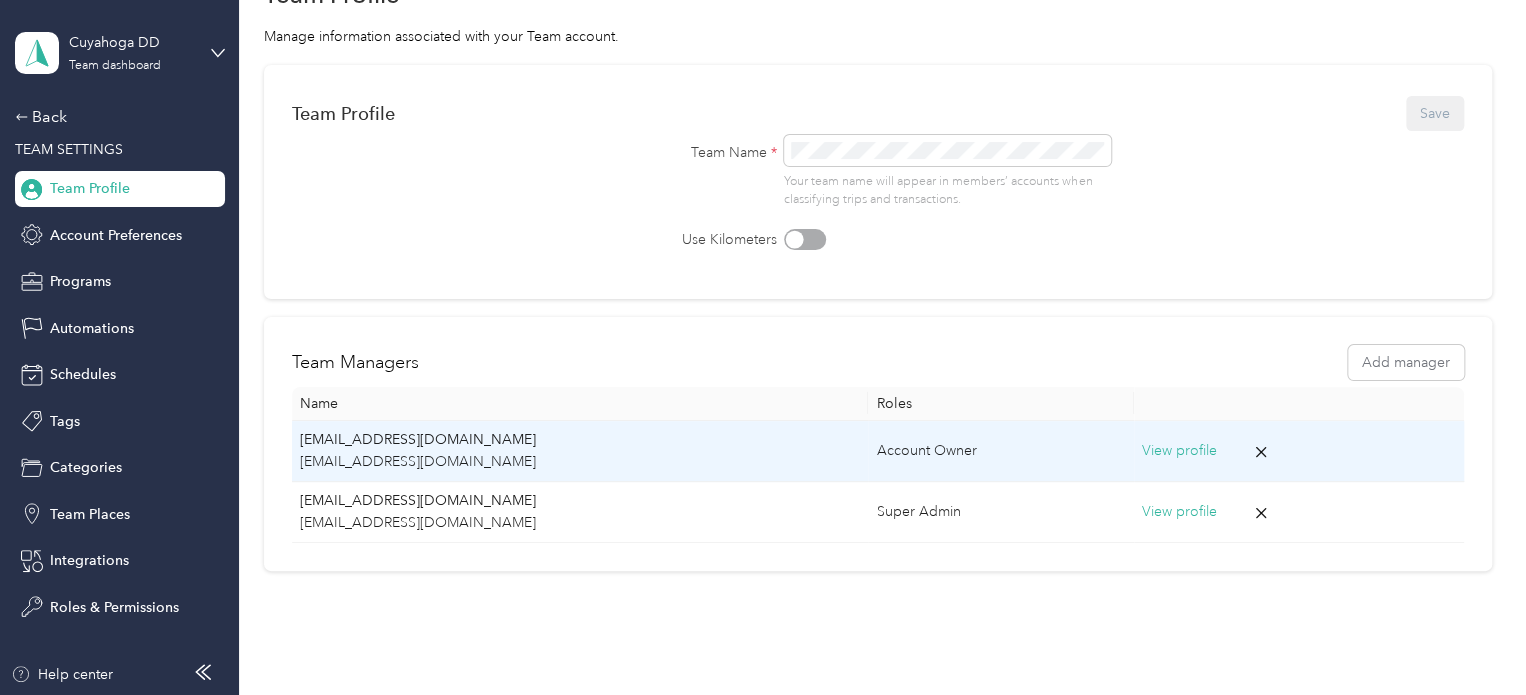
click at [1168, 446] on button "View profile" at bounding box center [1179, 451] width 75 height 22
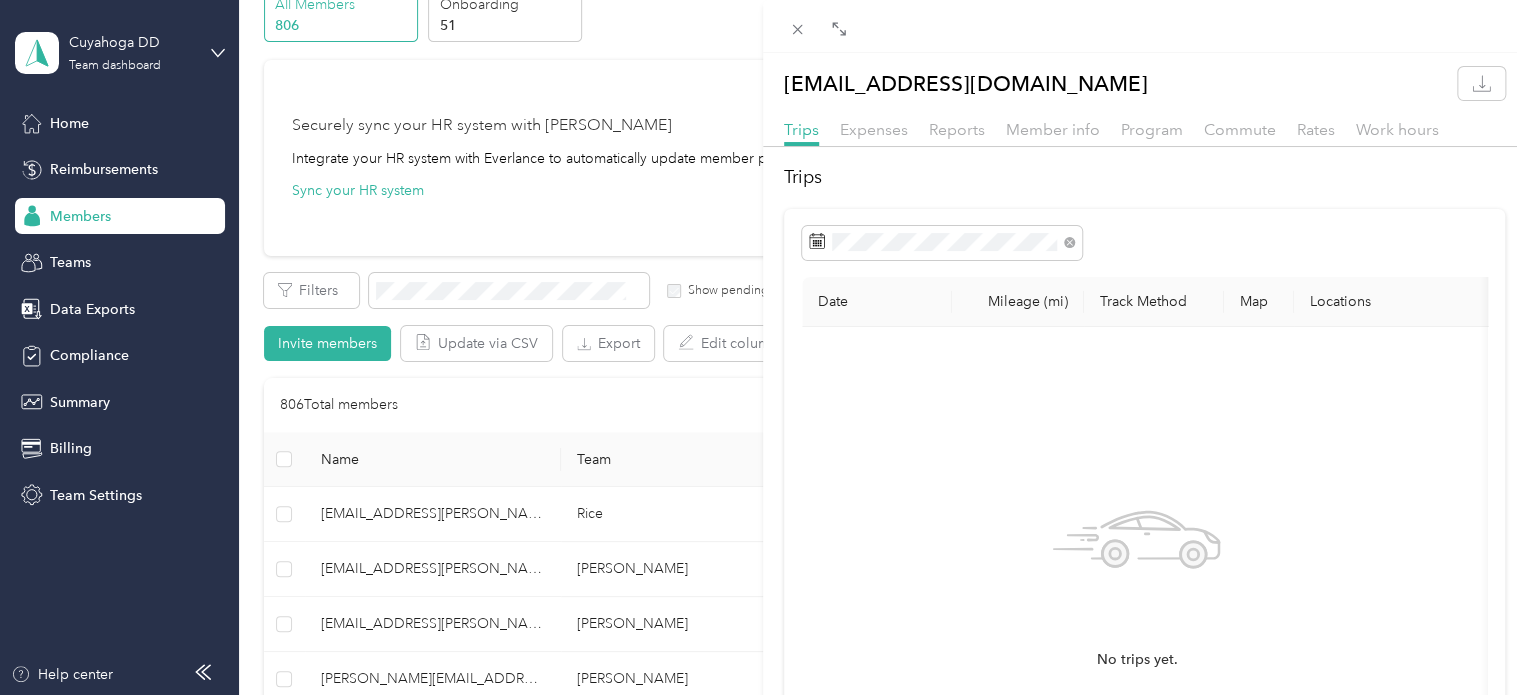
click at [1214, 118] on div "Commute" at bounding box center [1240, 130] width 72 height 25
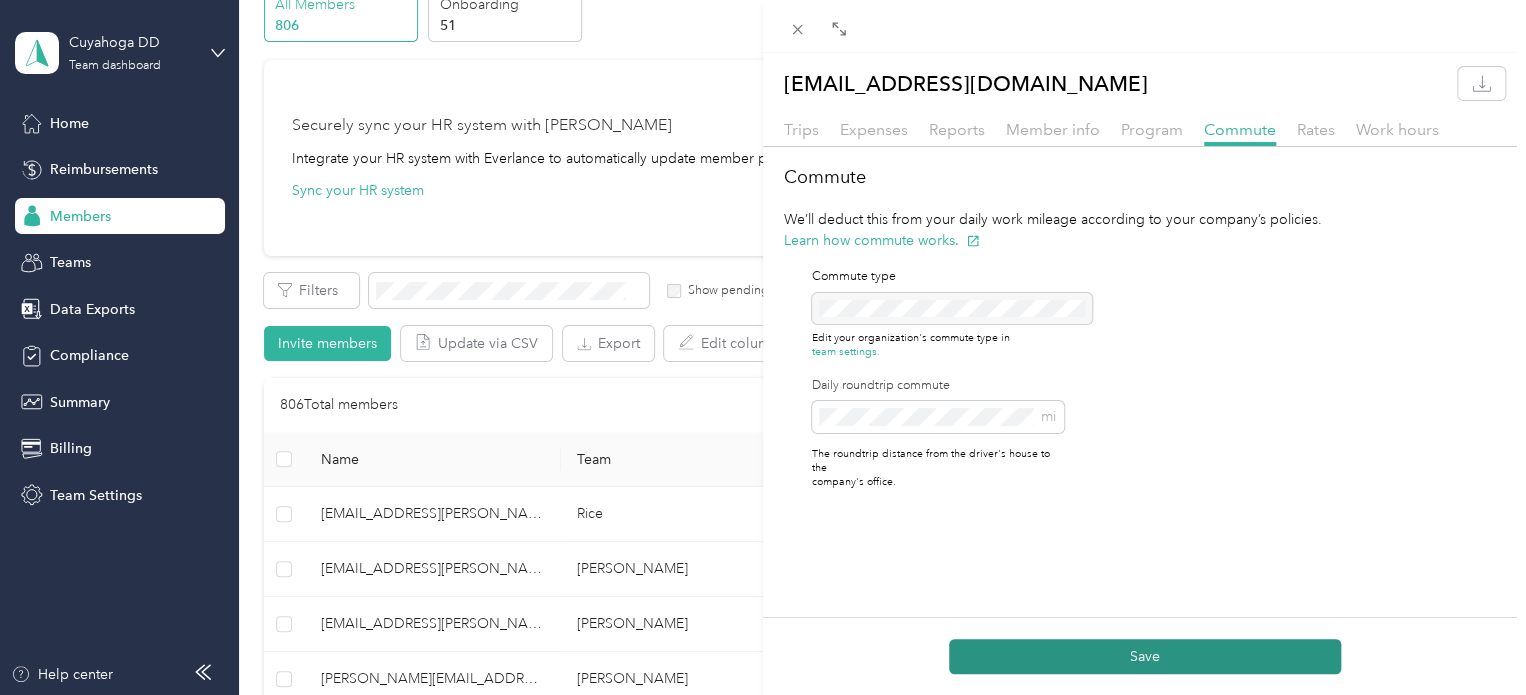
click at [1140, 659] on button "Save" at bounding box center [1145, 656] width 392 height 35
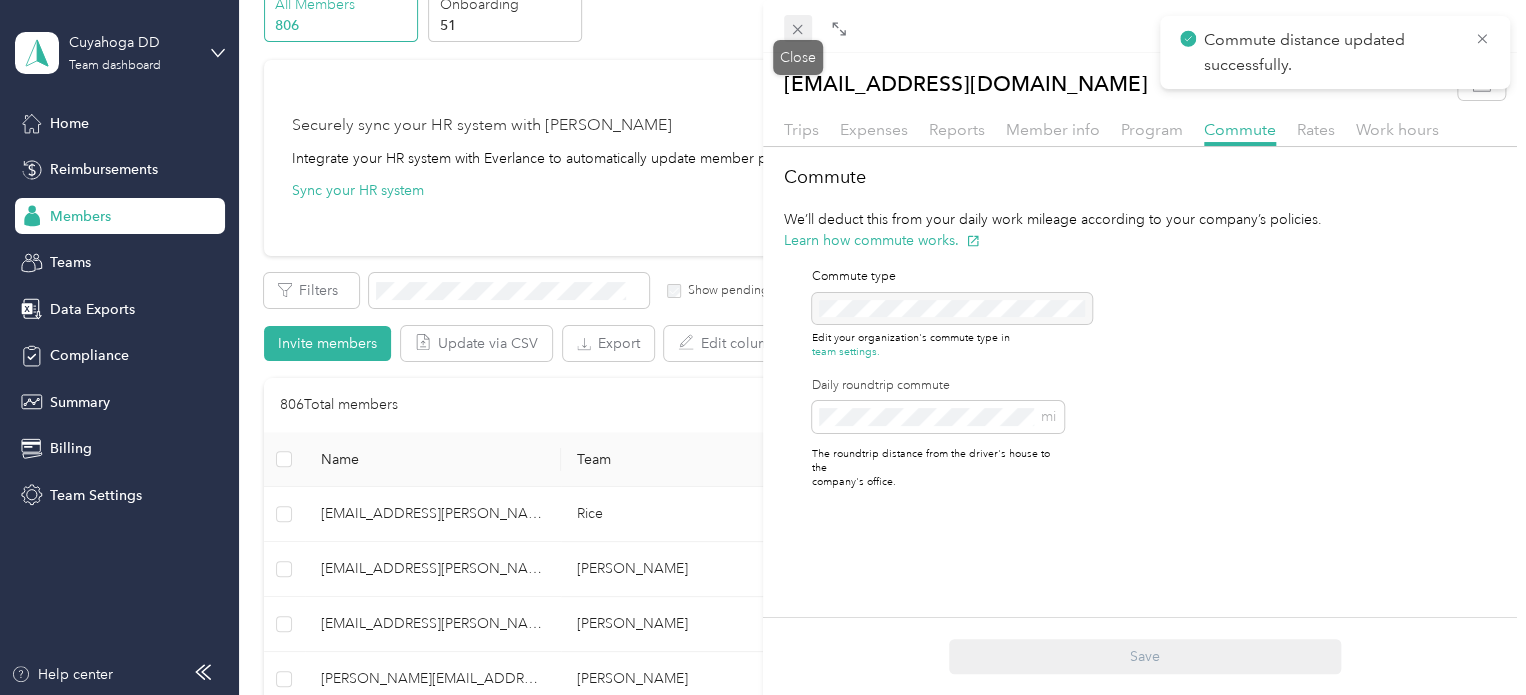
click at [794, 29] on icon at bounding box center [797, 29] width 17 height 17
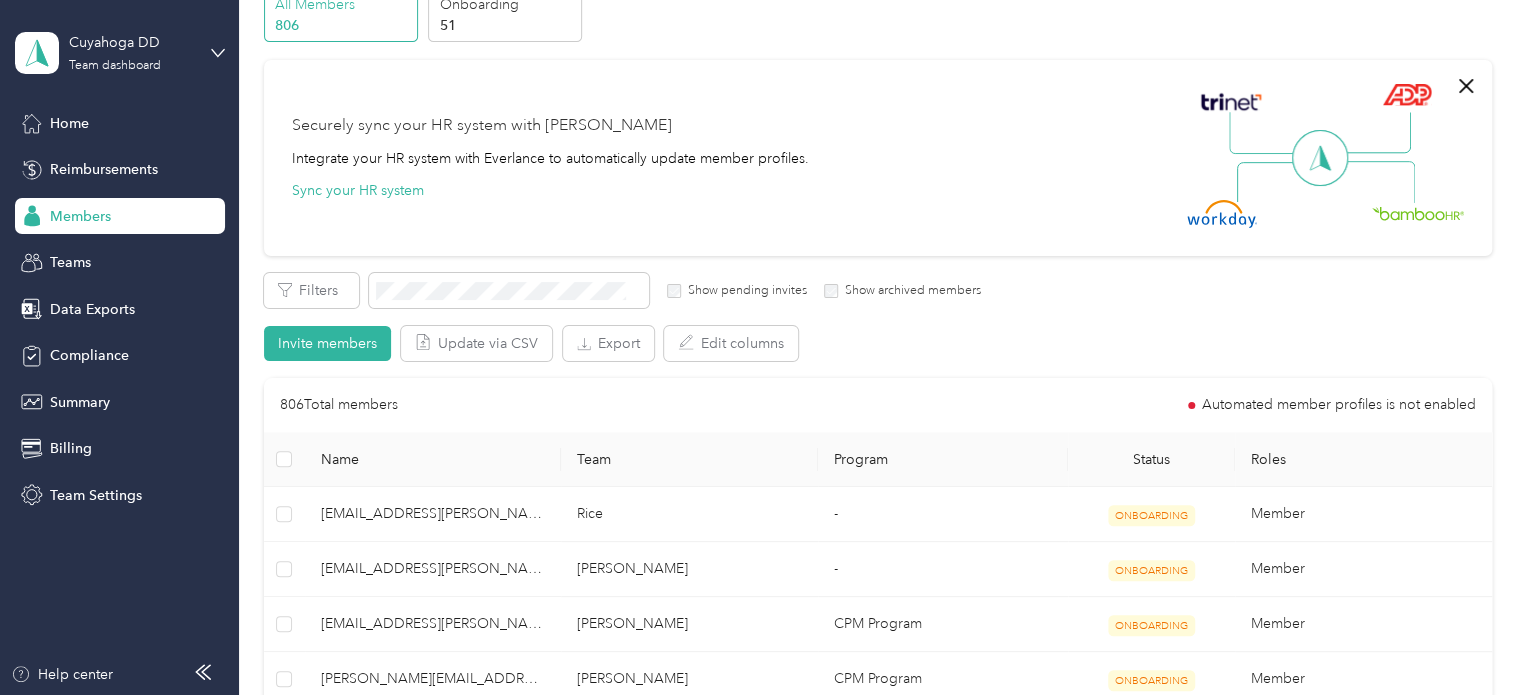
click at [97, 214] on span "Members" at bounding box center [80, 216] width 61 height 21
click at [96, 213] on span "Members" at bounding box center [80, 216] width 61 height 21
click at [454, 277] on span at bounding box center [509, 290] width 280 height 35
click at [54, 253] on span "Teams" at bounding box center [70, 262] width 41 height 21
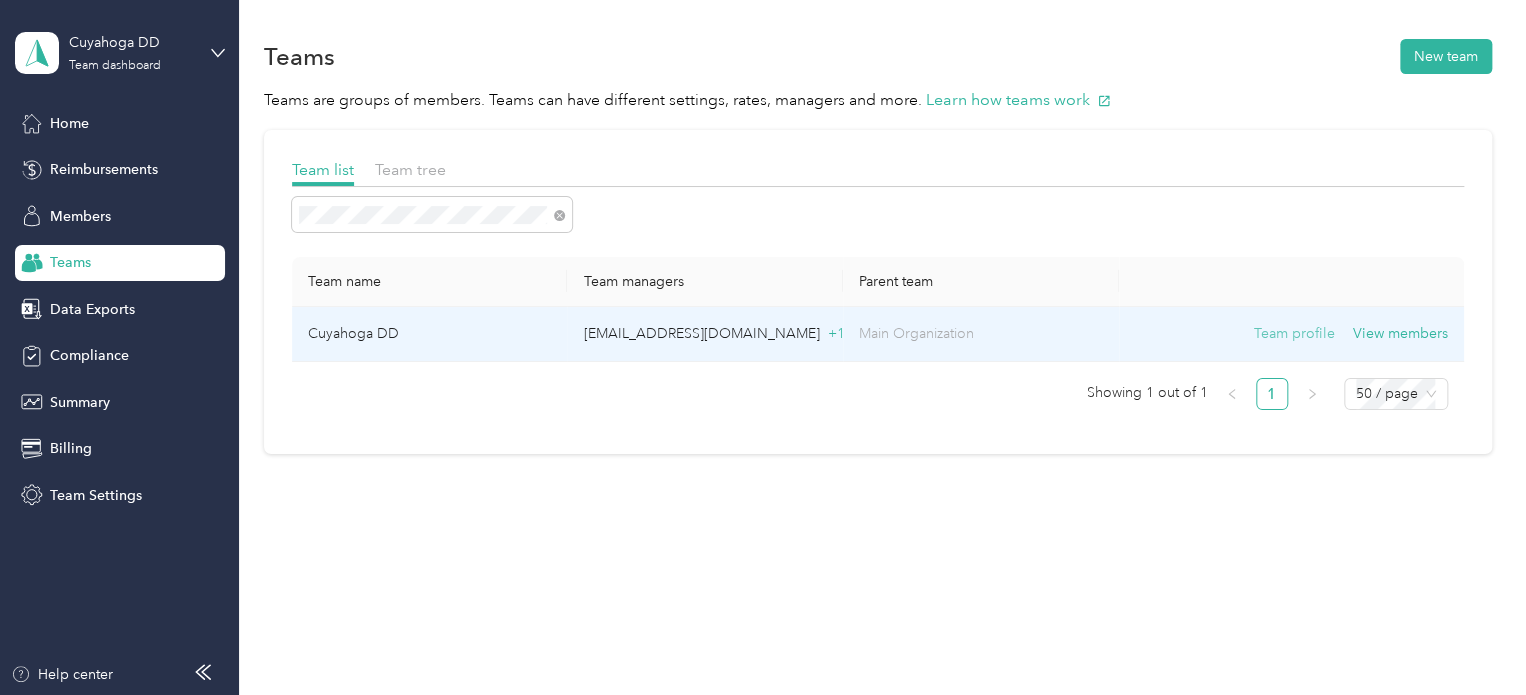
click at [1323, 331] on button "Team profile" at bounding box center [1294, 334] width 81 height 22
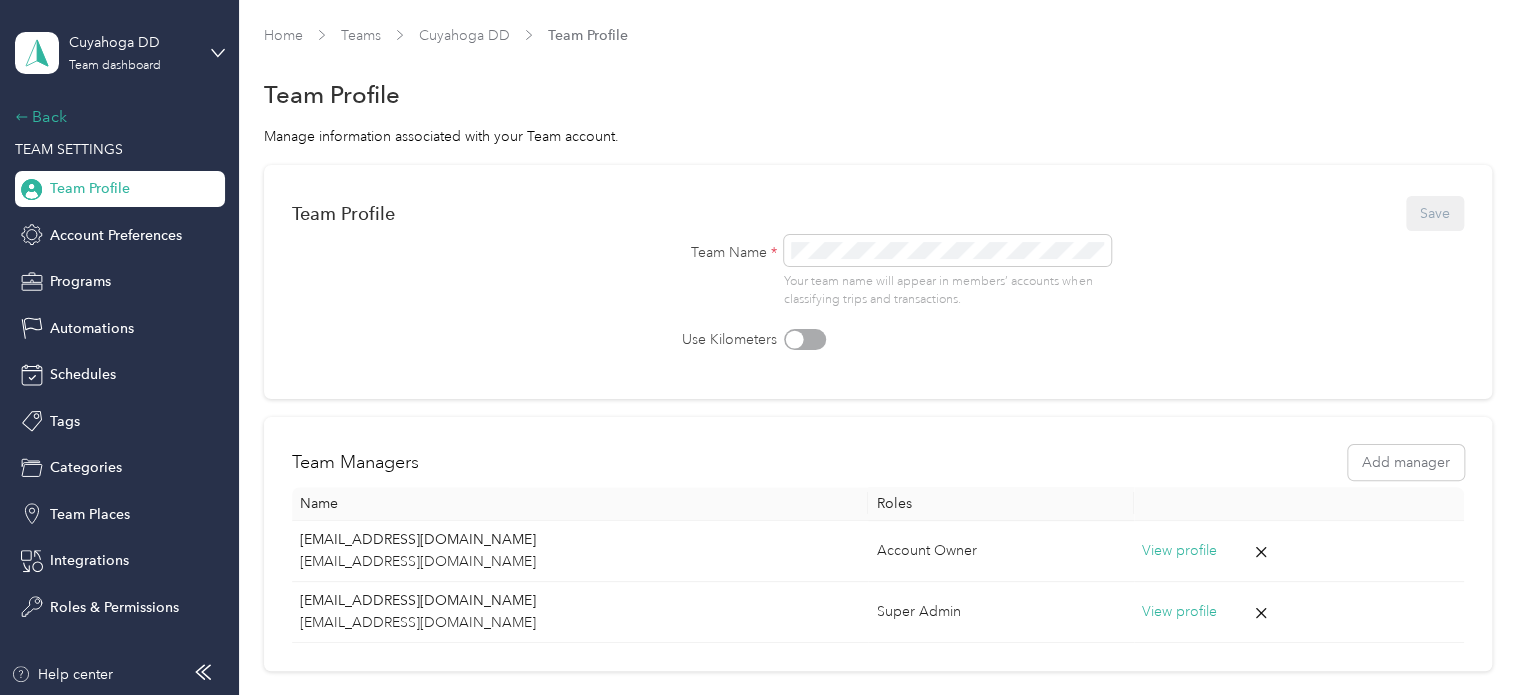
click at [44, 117] on div "Back" at bounding box center [115, 117] width 200 height 24
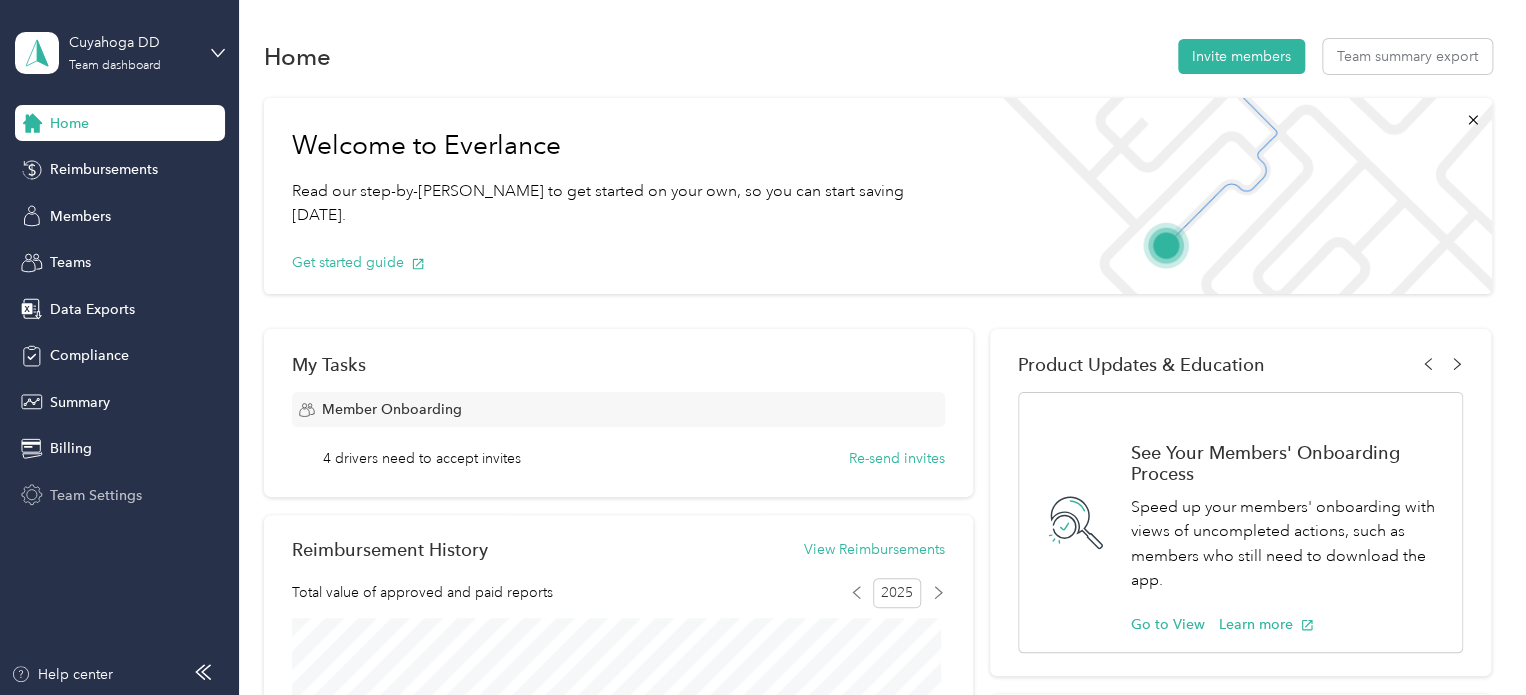
click at [70, 497] on span "Team Settings" at bounding box center [96, 495] width 92 height 21
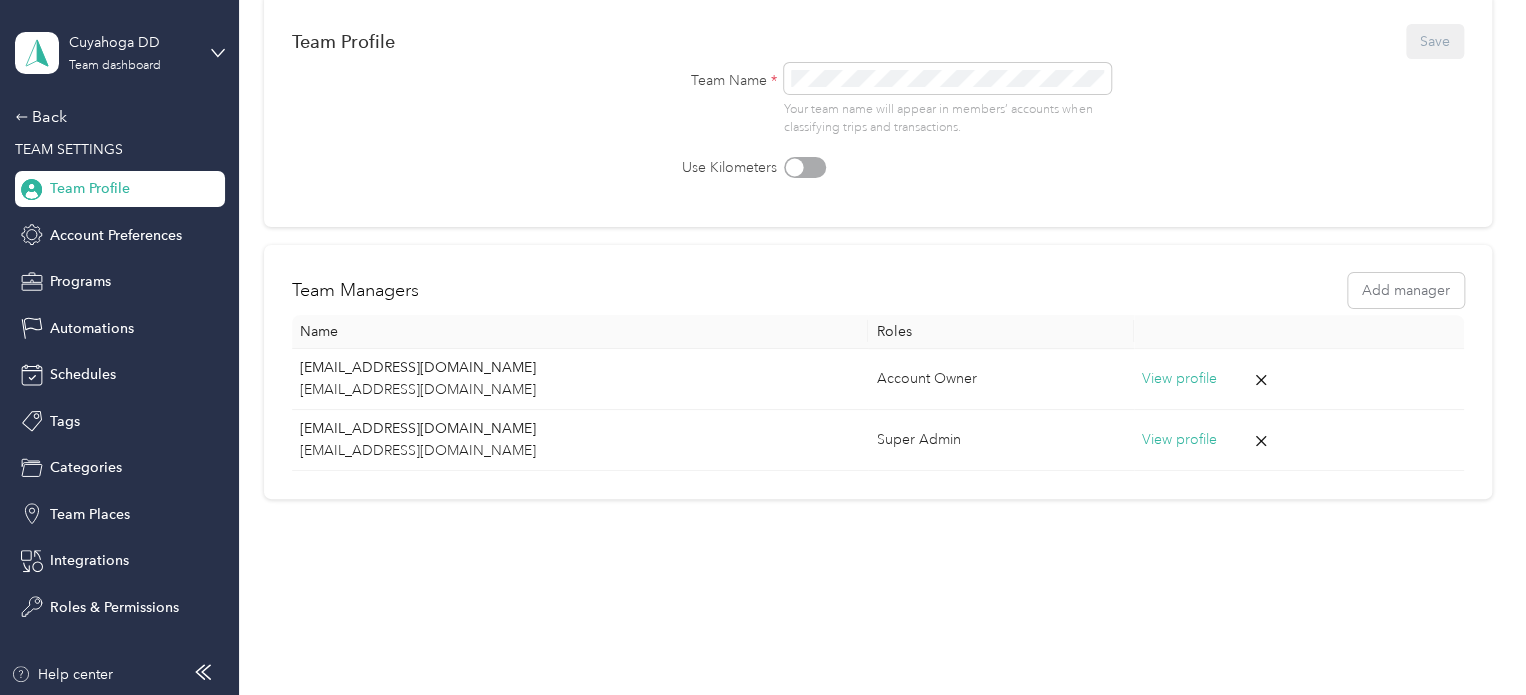
scroll to position [180, 0]
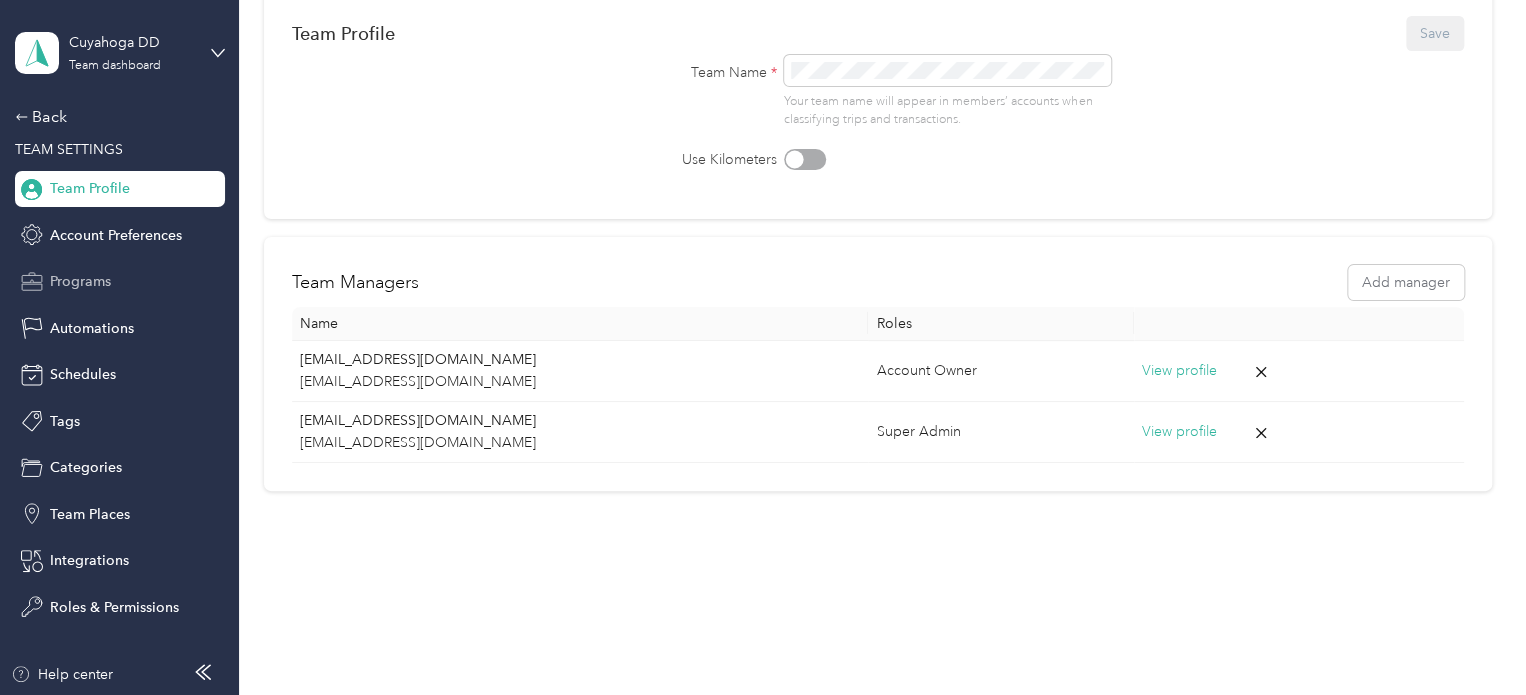
click at [71, 272] on span "Programs" at bounding box center [80, 281] width 61 height 21
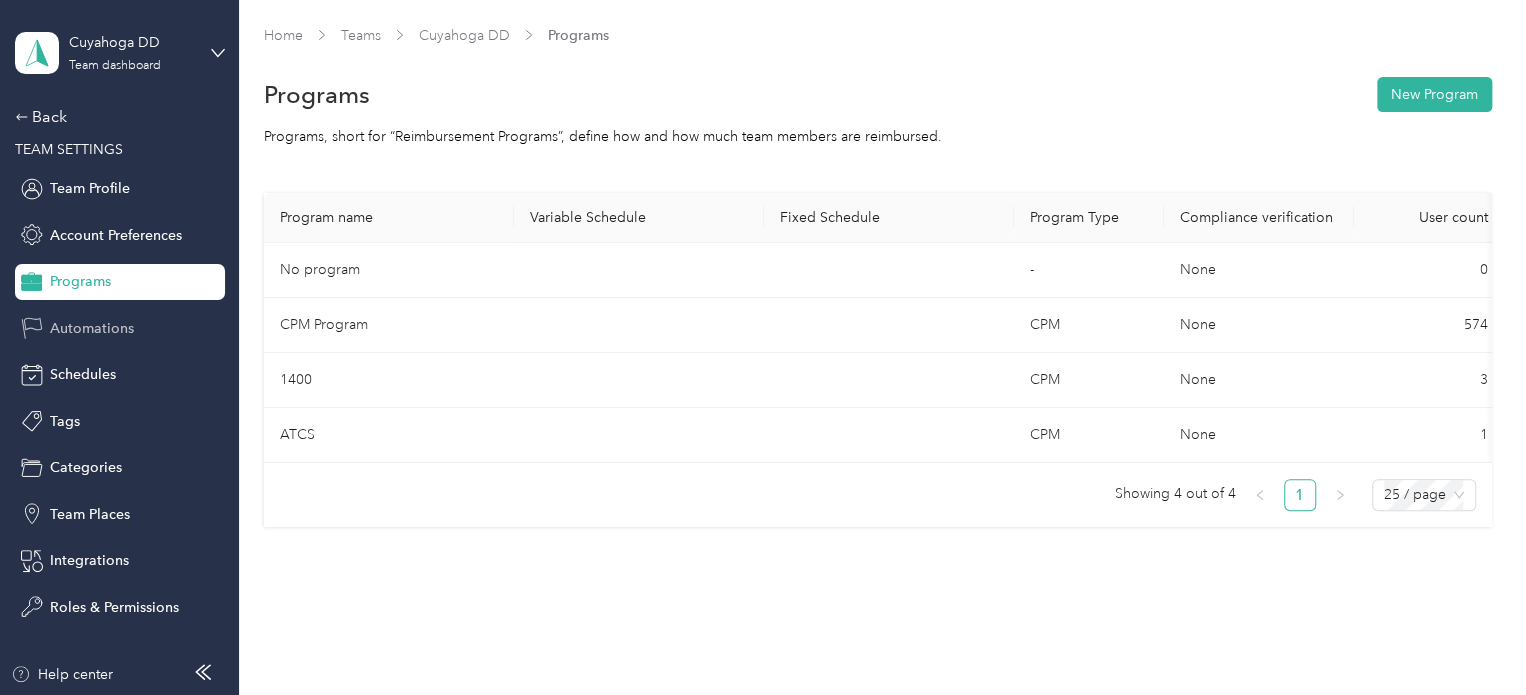
click at [68, 321] on span "Automations" at bounding box center [92, 328] width 84 height 21
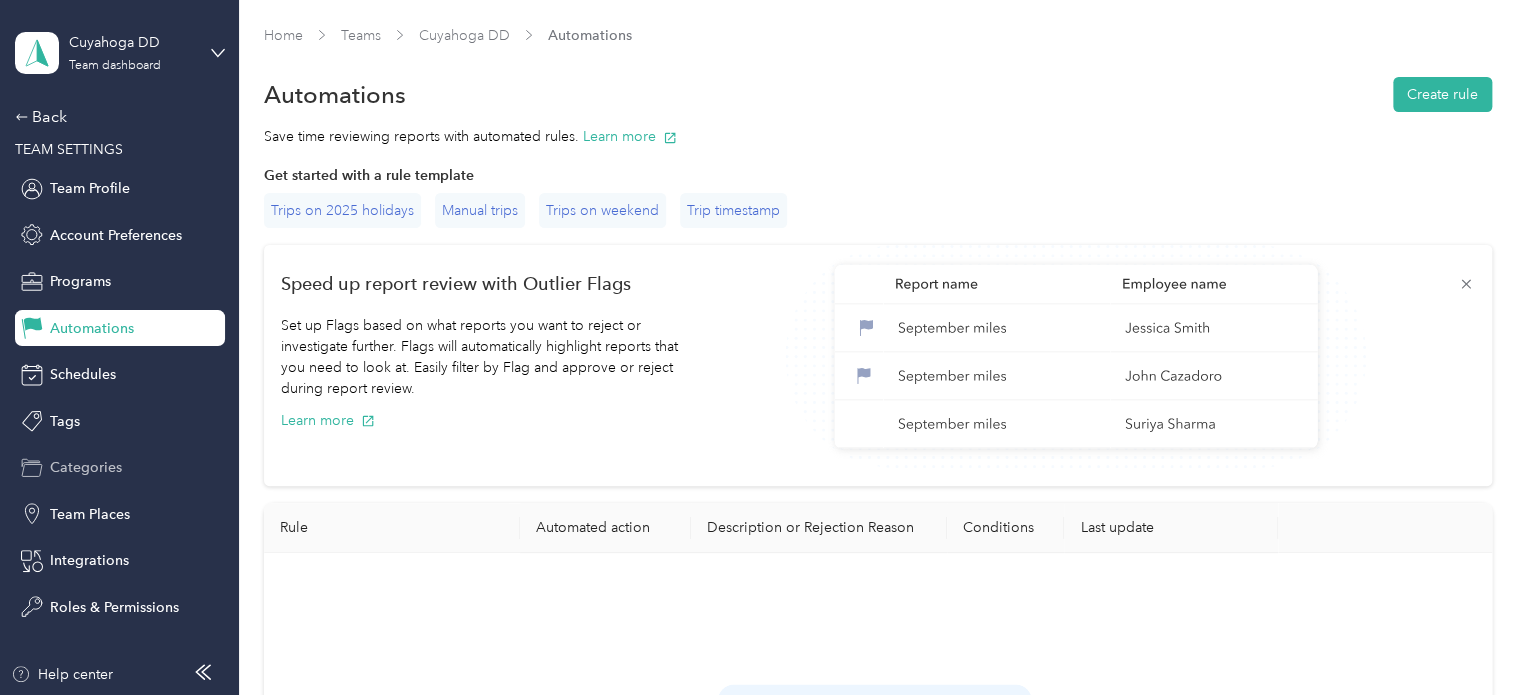
click at [80, 470] on span "Categories" at bounding box center [86, 467] width 72 height 21
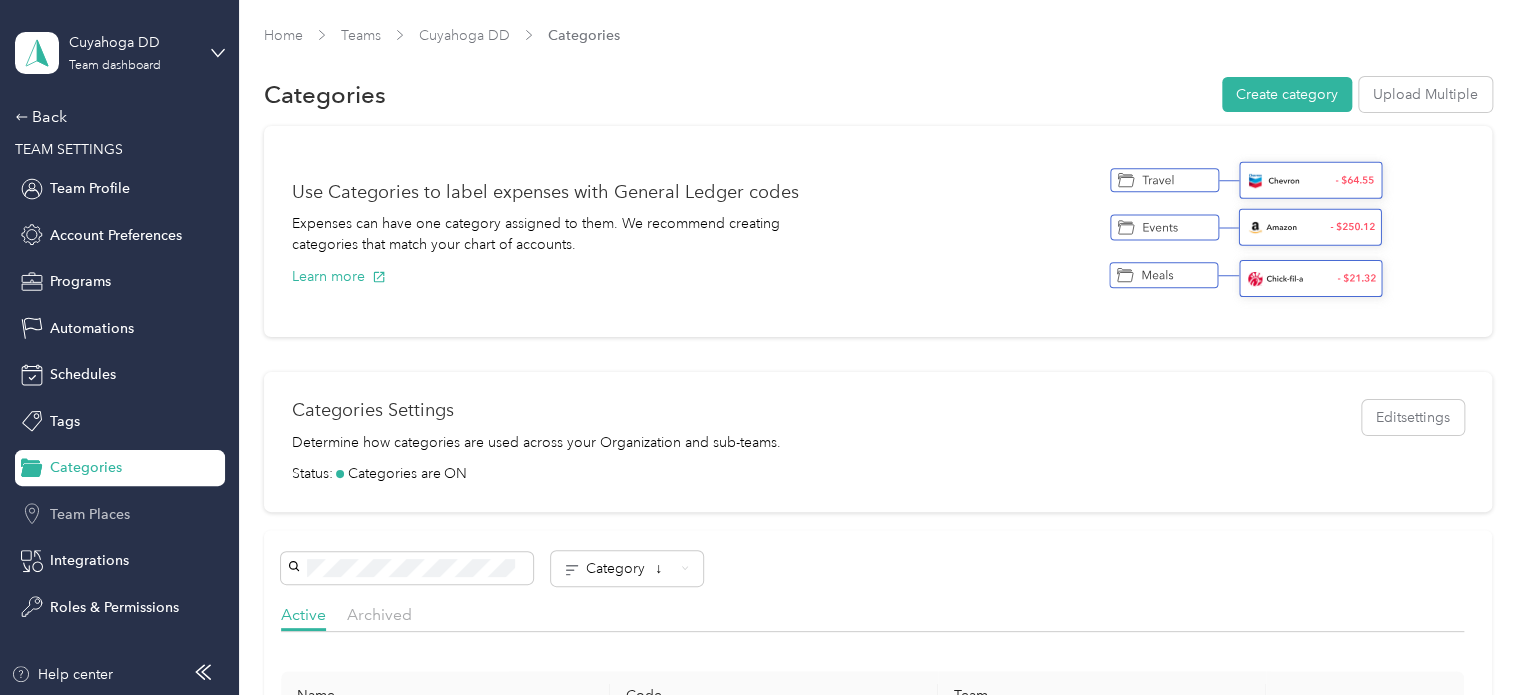
click at [78, 517] on span "Team Places" at bounding box center [90, 514] width 80 height 21
click at [84, 563] on span "Integrations" at bounding box center [89, 560] width 79 height 21
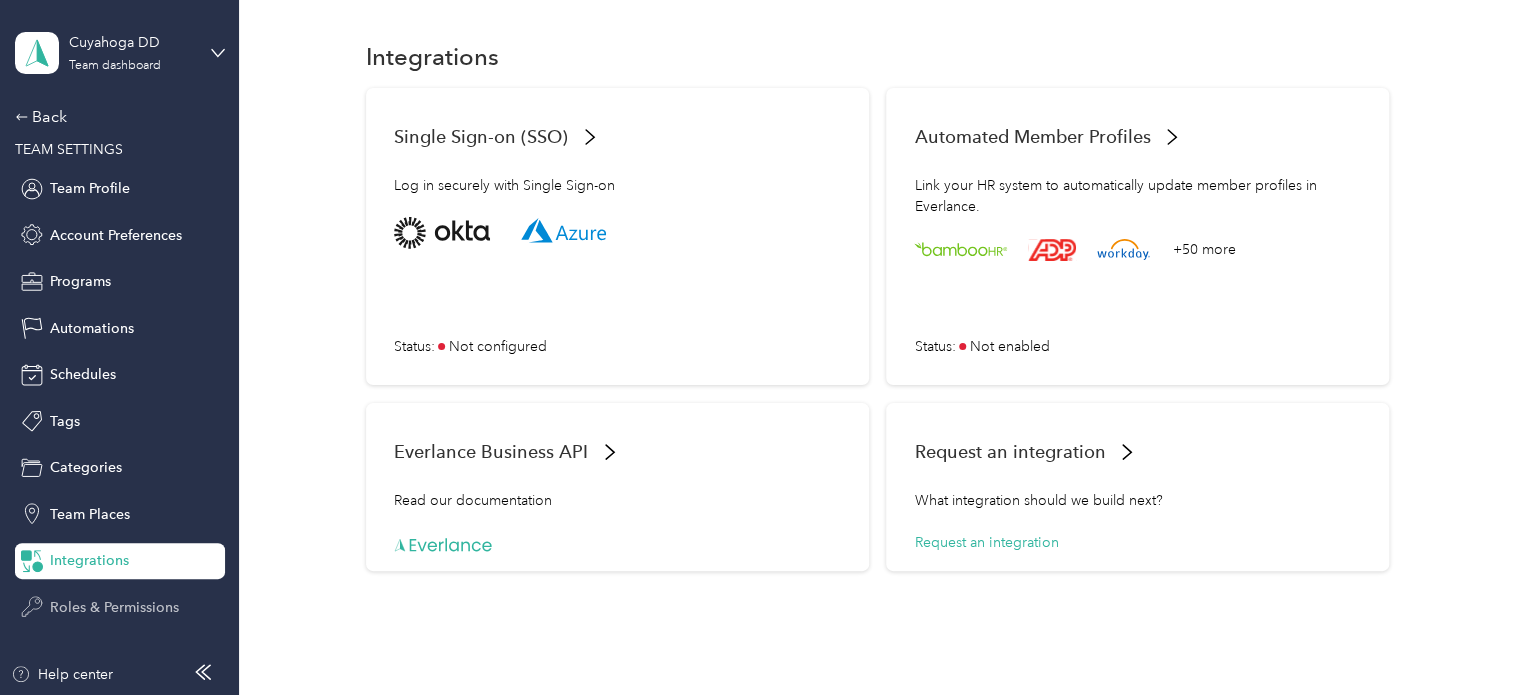
click at [84, 597] on span "Roles & Permissions" at bounding box center [114, 607] width 129 height 21
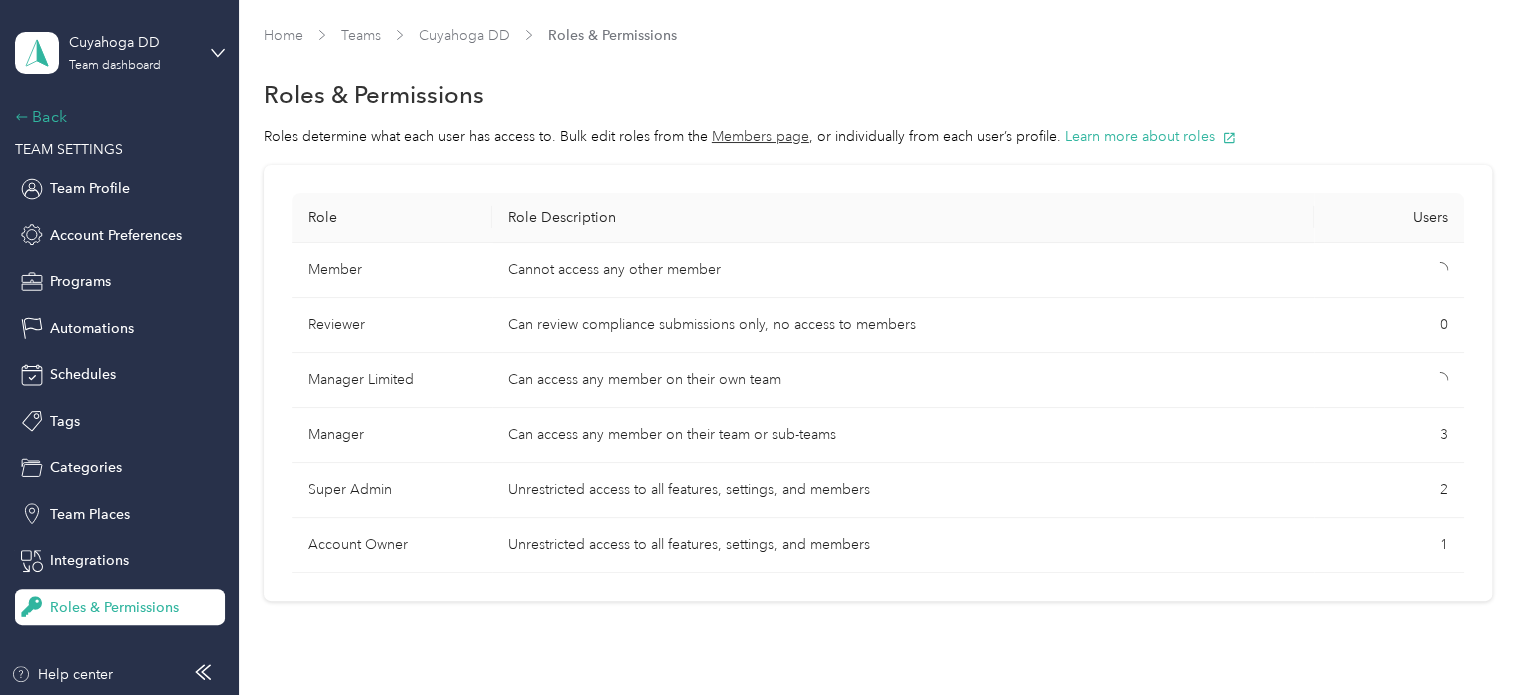
click at [24, 120] on icon at bounding box center [22, 117] width 14 height 14
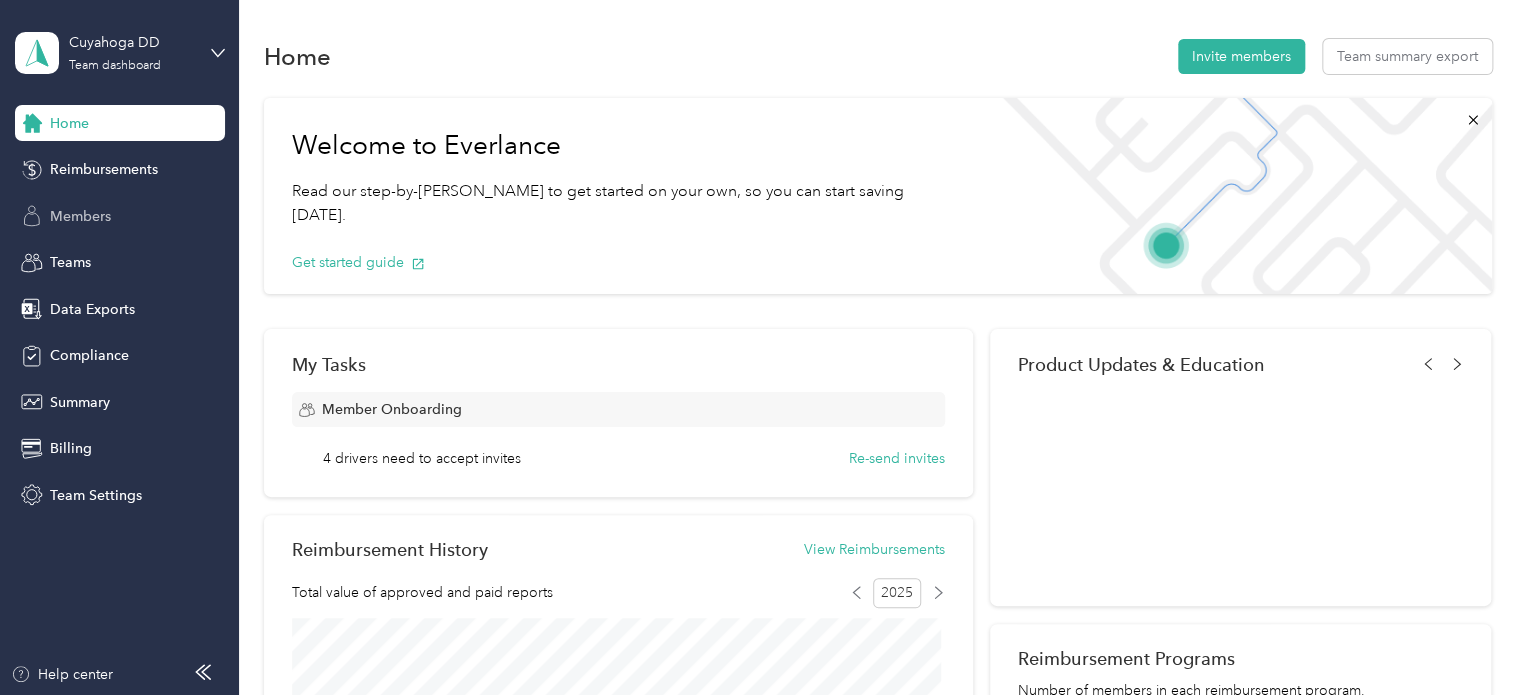
drag, startPoint x: 81, startPoint y: 213, endPoint x: 96, endPoint y: 207, distance: 16.2
click at [82, 213] on span "Members" at bounding box center [80, 216] width 61 height 21
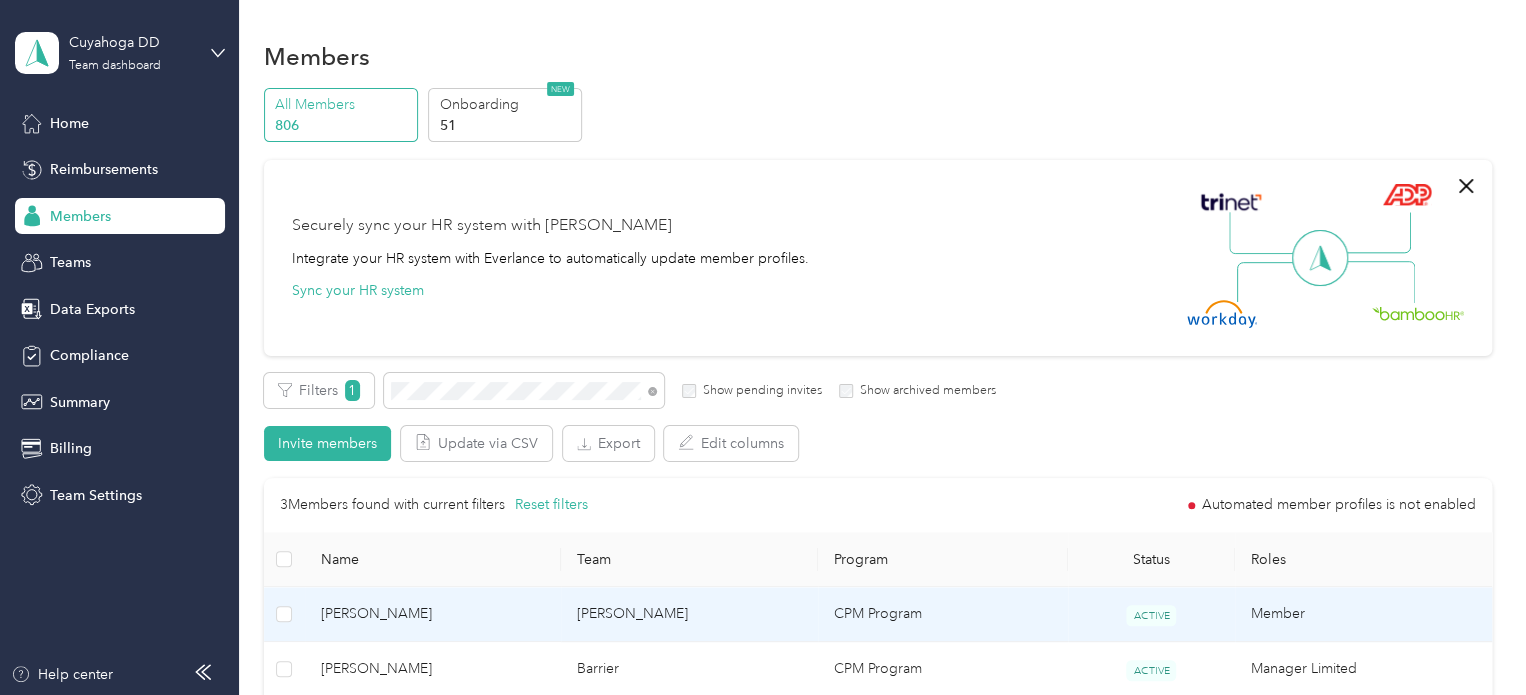
click at [1029, 597] on td "CPM Program" at bounding box center [943, 614] width 250 height 55
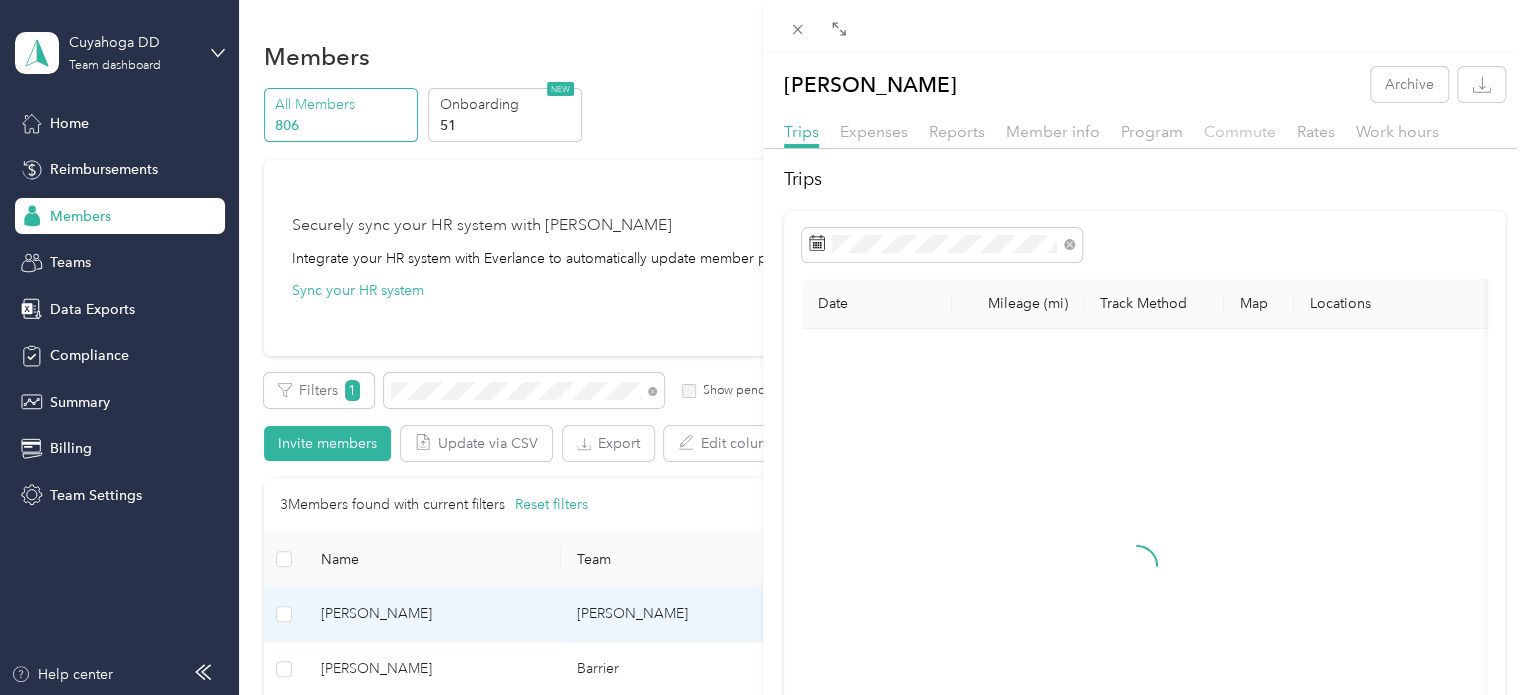
click at [1247, 128] on span "Commute" at bounding box center [1240, 131] width 72 height 19
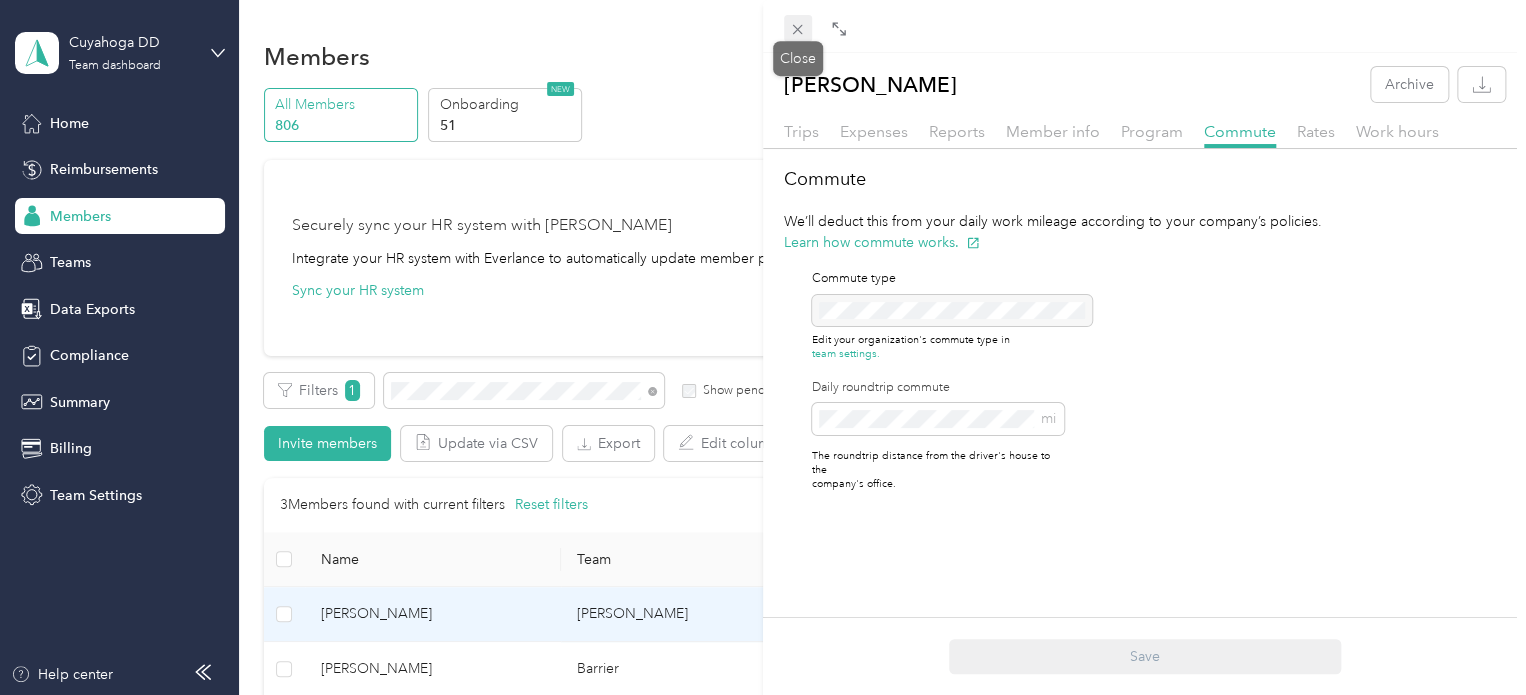
click at [792, 32] on icon at bounding box center [797, 29] width 17 height 17
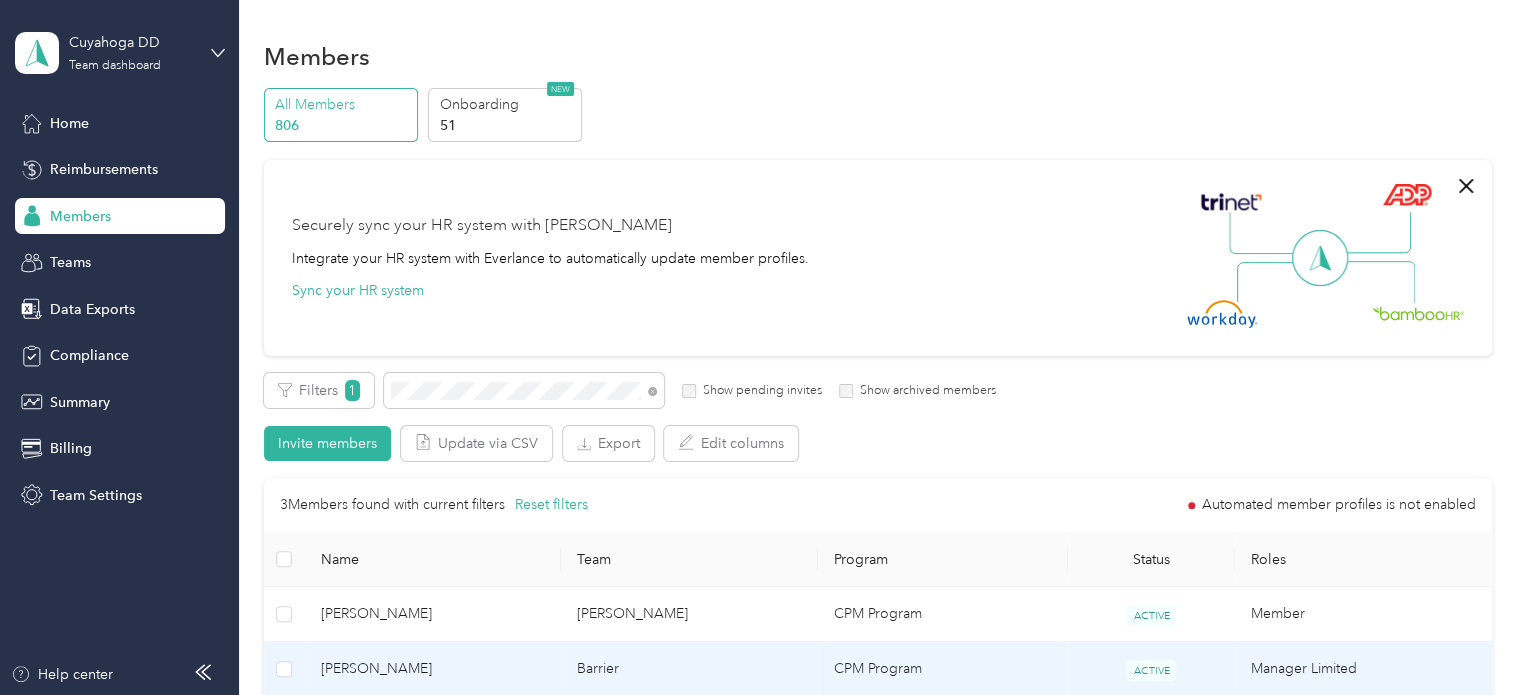
click at [962, 683] on td "CPM Program" at bounding box center [943, 669] width 250 height 55
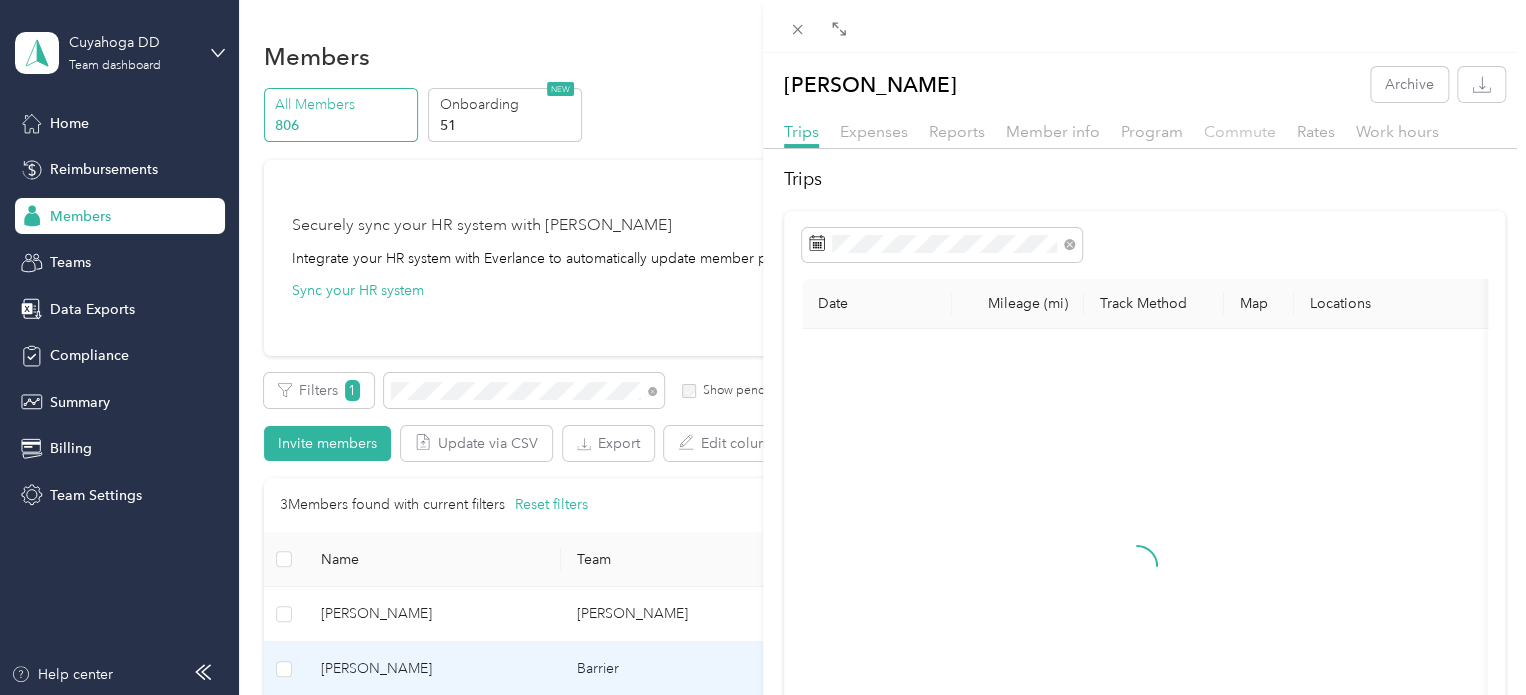
click at [1212, 127] on span "Commute" at bounding box center [1240, 131] width 72 height 19
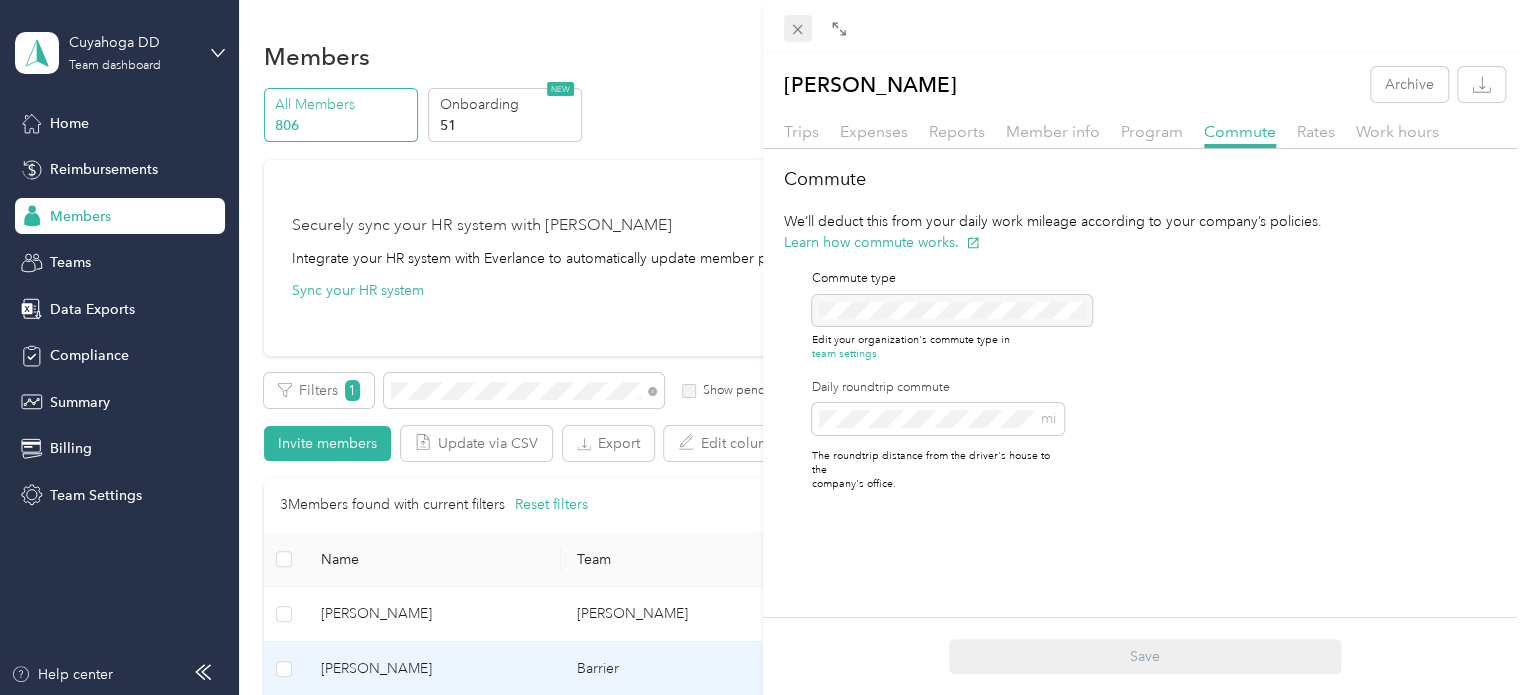
click at [801, 36] on icon at bounding box center [797, 29] width 17 height 17
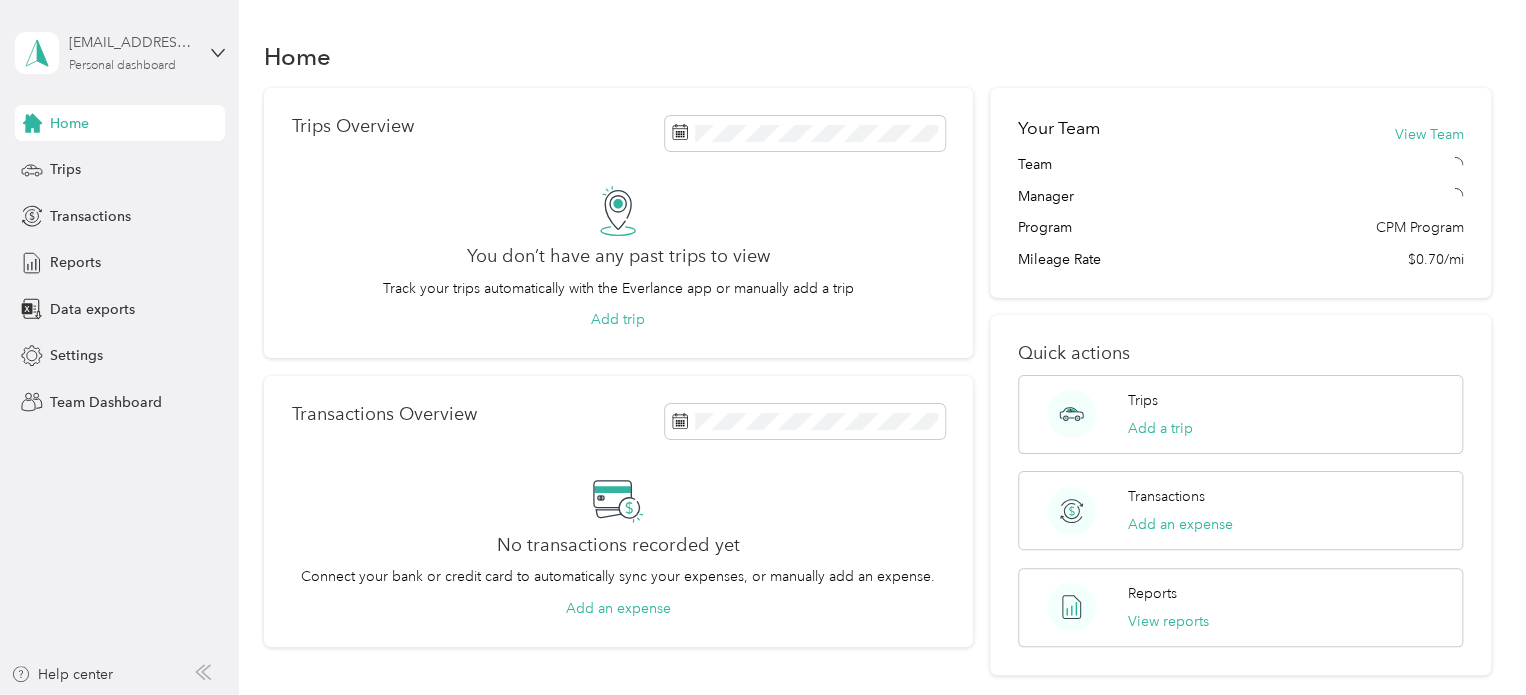
click at [100, 60] on div "Personal dashboard" at bounding box center [122, 66] width 107 height 12
click at [100, 171] on div "Team dashboard" at bounding box center [225, 164] width 393 height 35
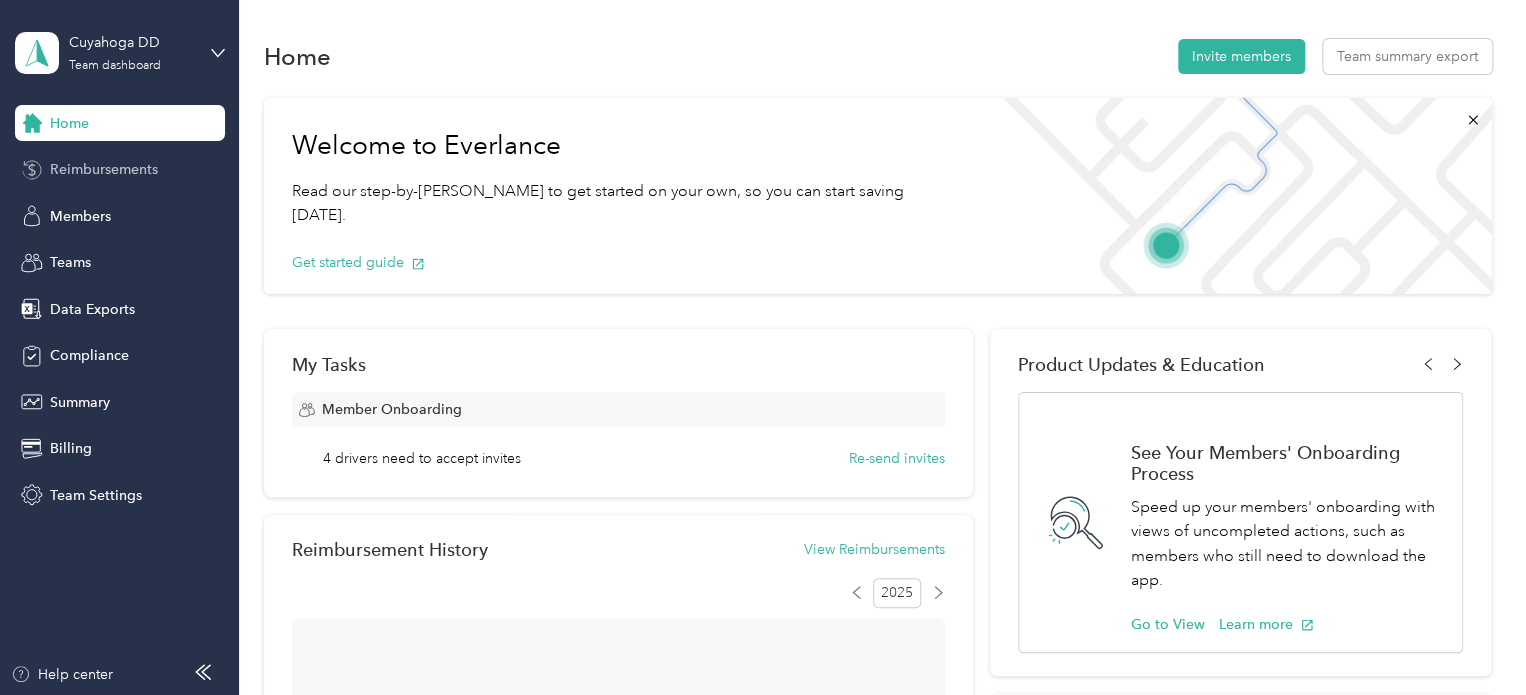
click at [102, 163] on span "Reimbursements" at bounding box center [104, 169] width 108 height 21
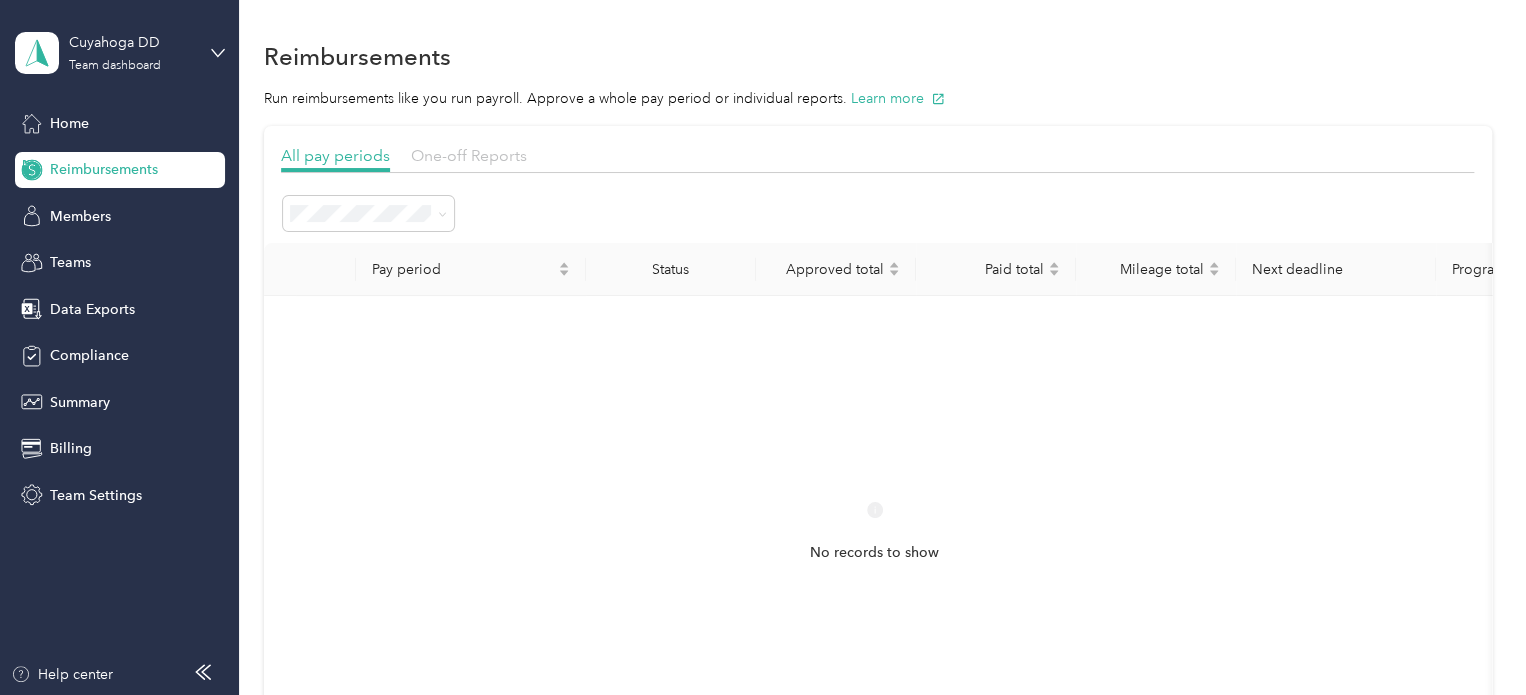
click at [460, 161] on span "One-off Reports" at bounding box center [469, 155] width 116 height 19
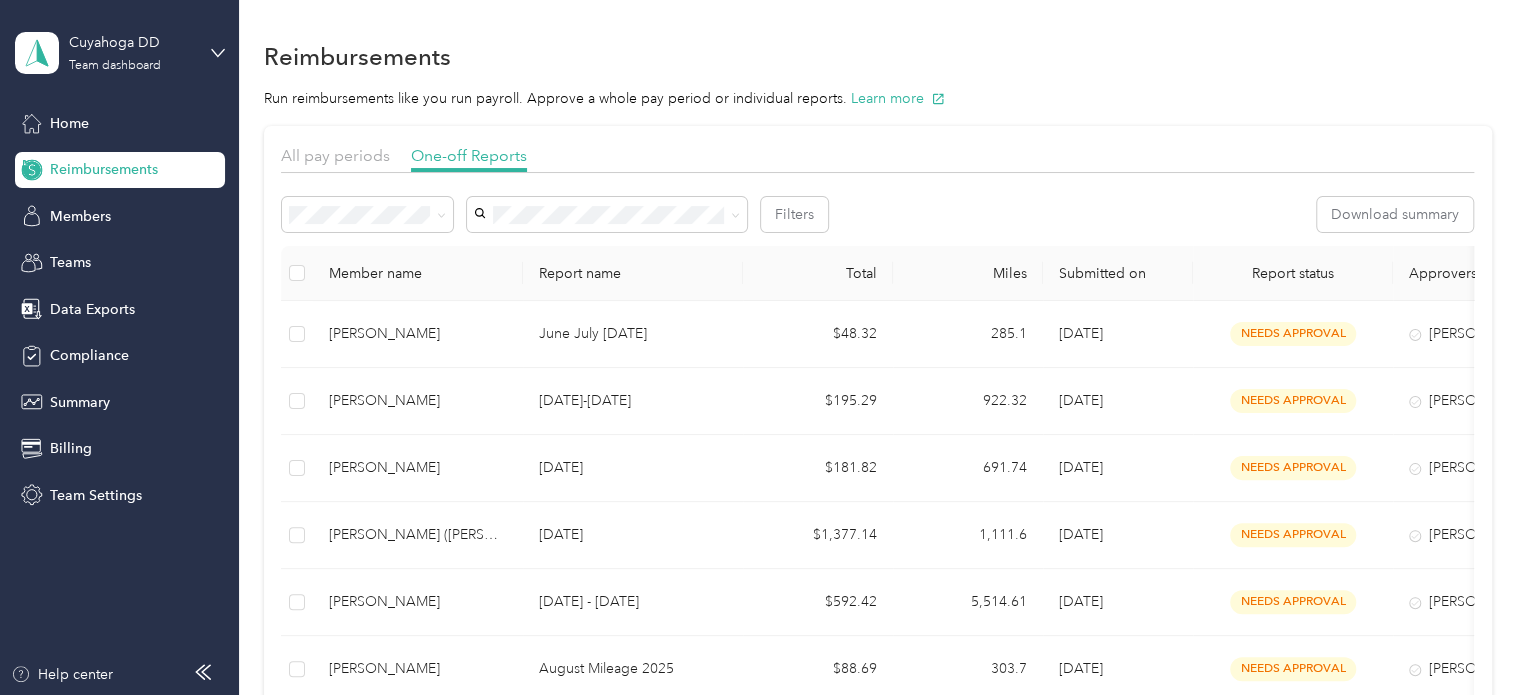
click at [348, 389] on span "Rejected" at bounding box center [323, 389] width 55 height 17
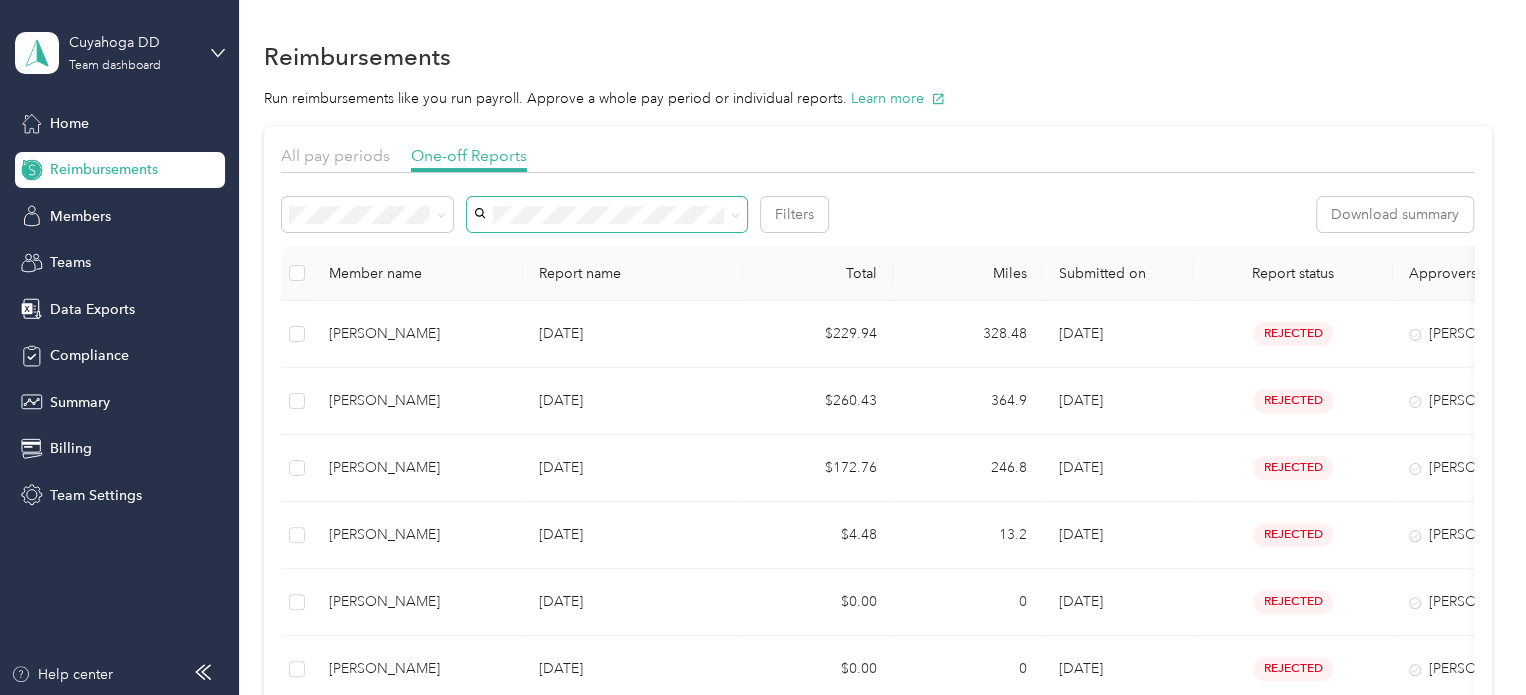
click at [532, 198] on span at bounding box center [607, 214] width 280 height 35
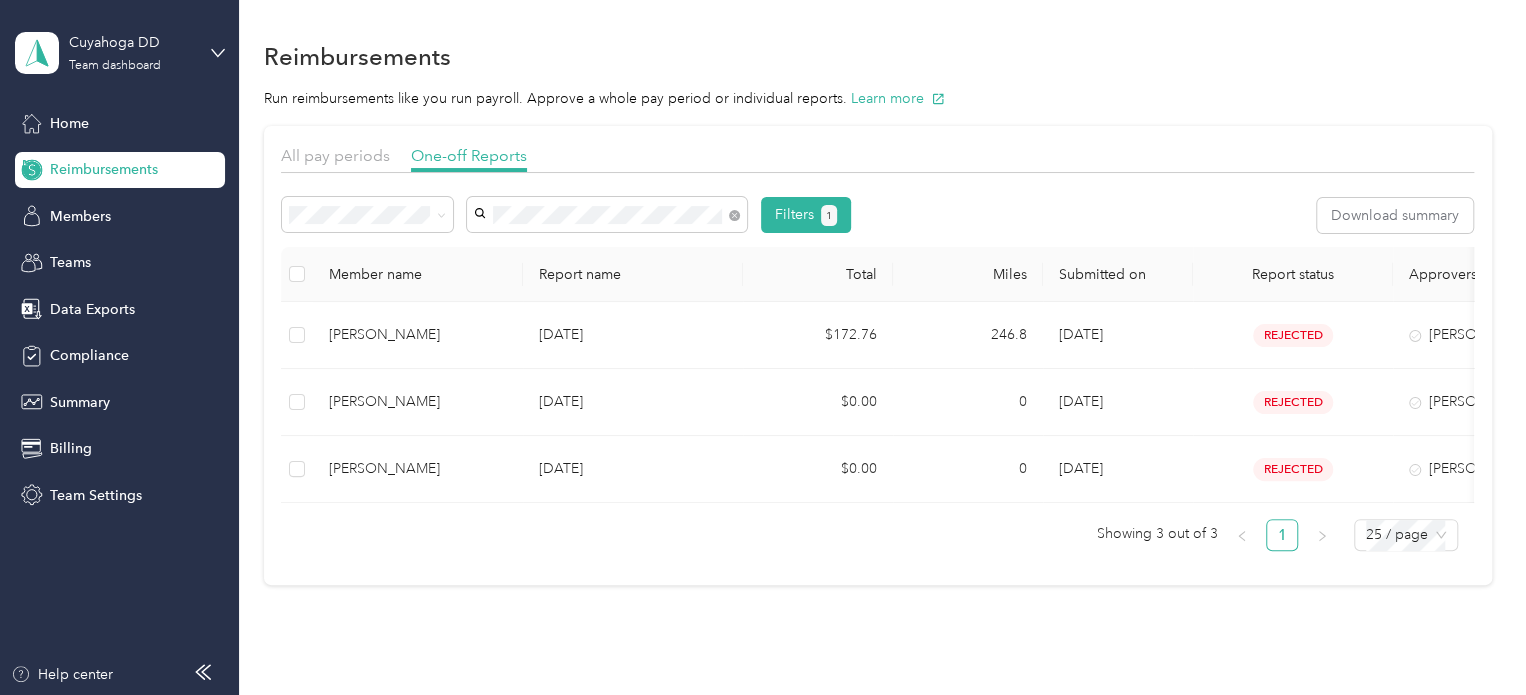
click at [514, 530] on span "[PERSON_NAME]" at bounding box center [536, 538] width 111 height 17
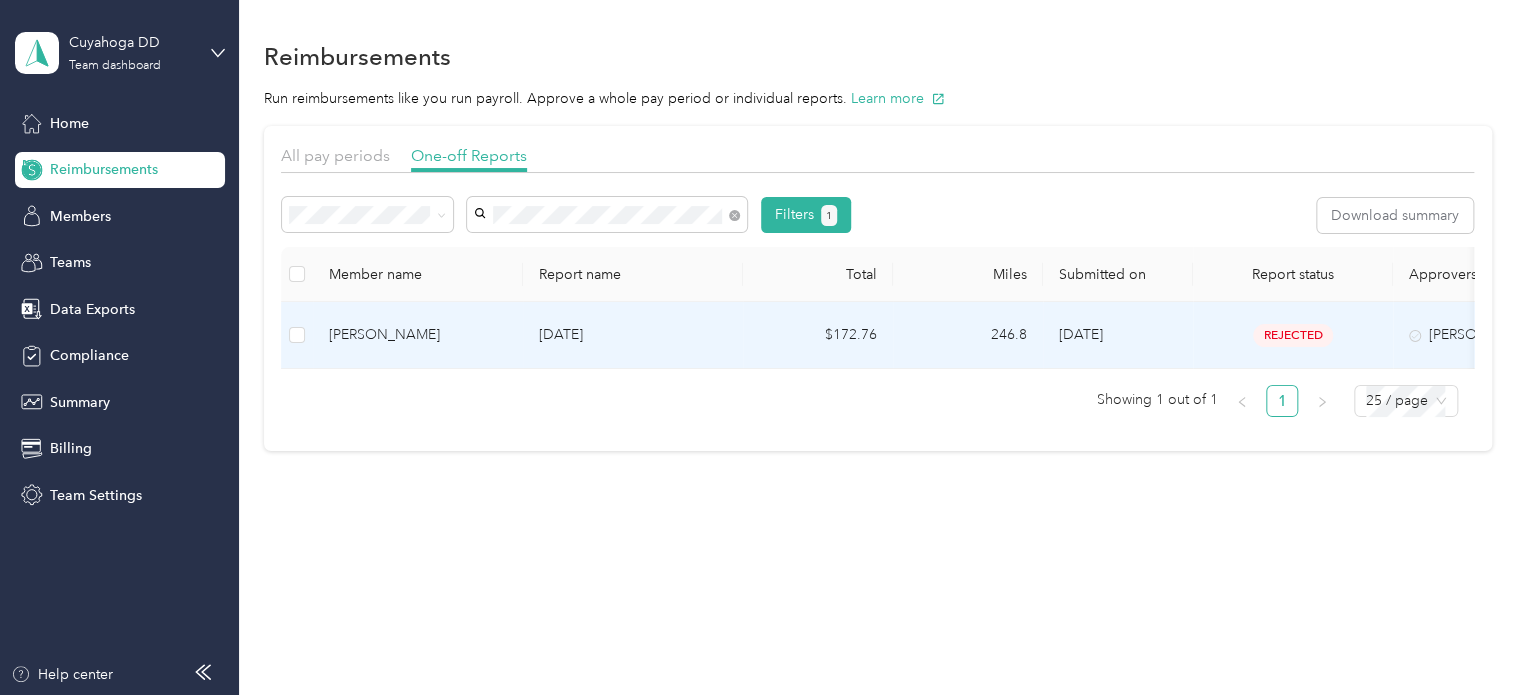
click at [689, 336] on p "[DATE]" at bounding box center [633, 335] width 188 height 22
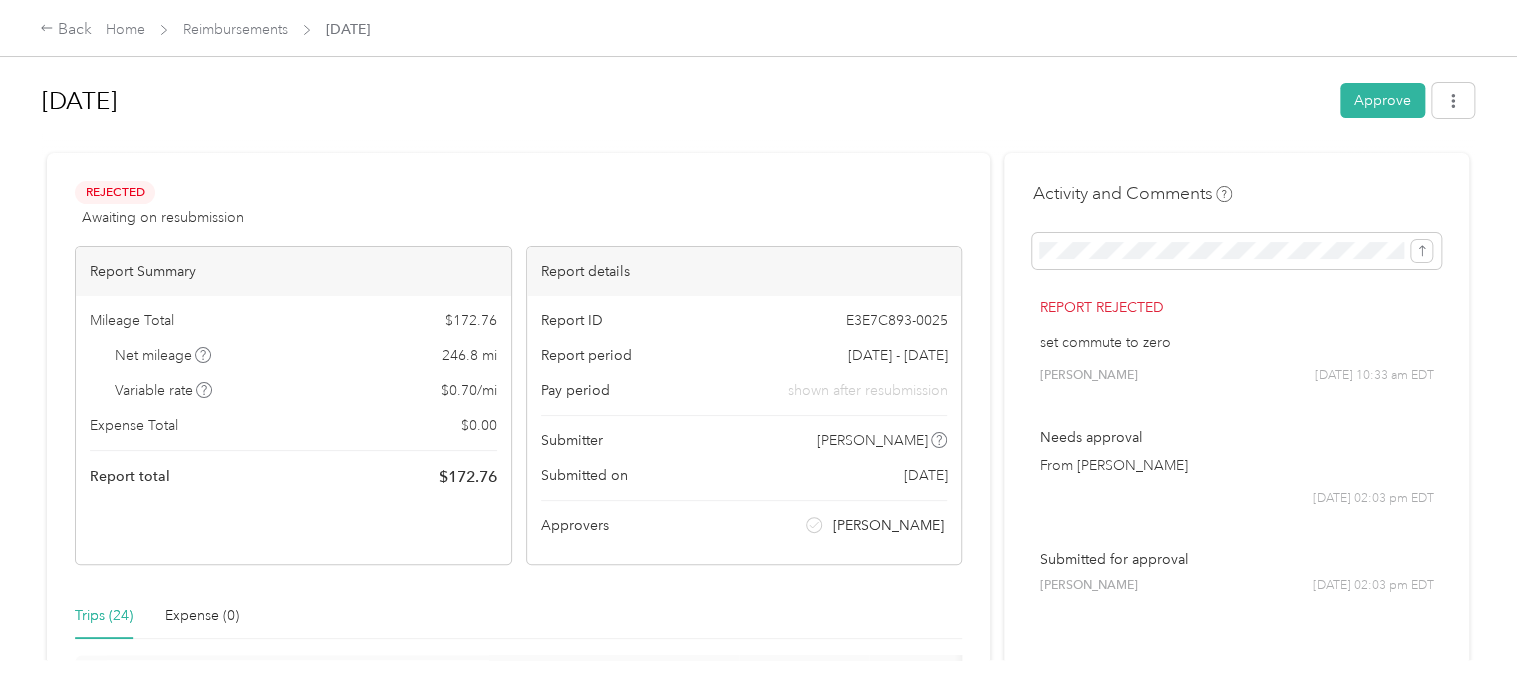
click at [819, 121] on h1 "[DATE]" at bounding box center [684, 101] width 1284 height 48
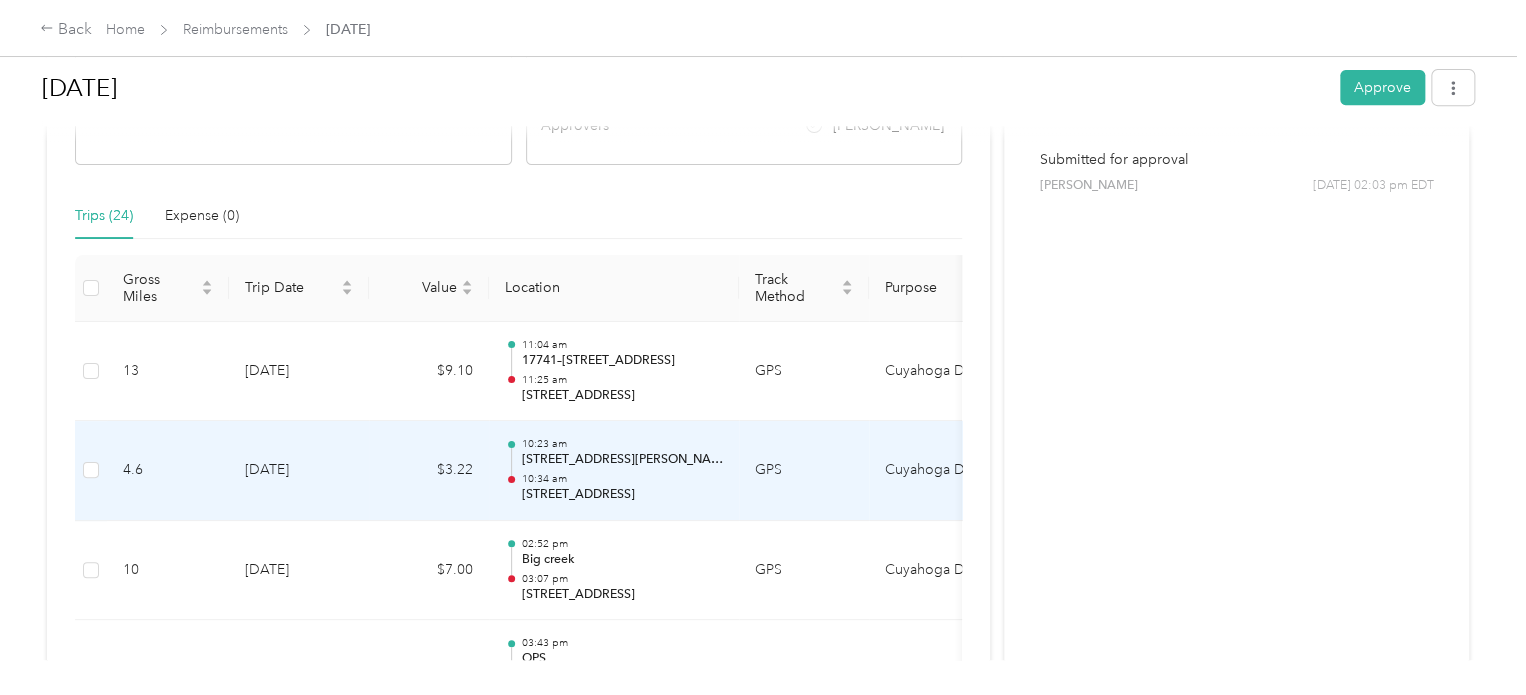
scroll to position [200, 0]
